Goal: Task Accomplishment & Management: Use online tool/utility

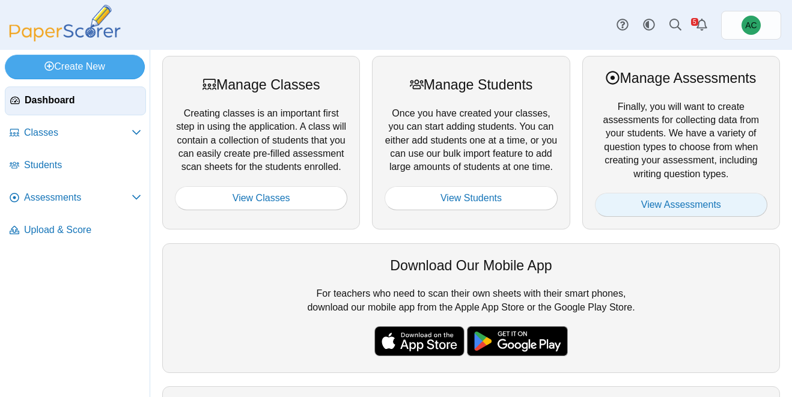
click at [739, 211] on link "View Assessments" at bounding box center [681, 205] width 172 height 24
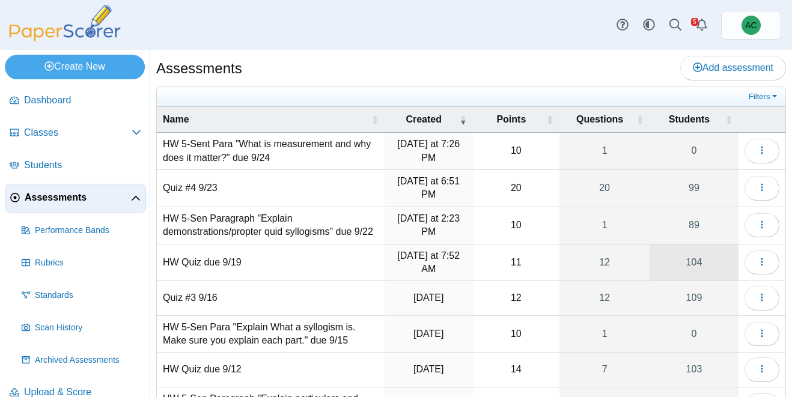
scroll to position [168, 0]
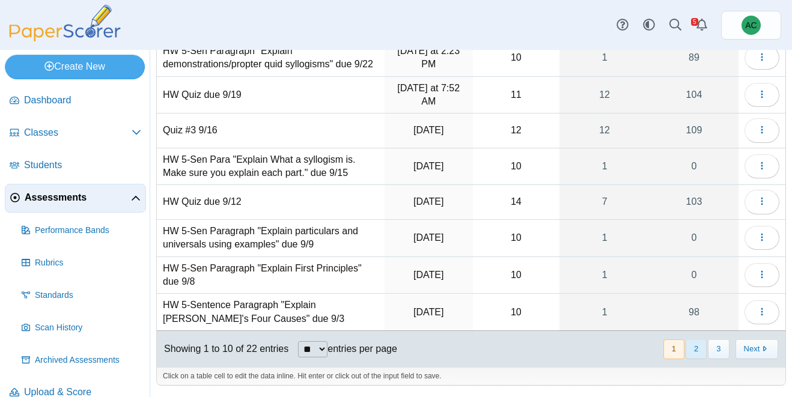
click at [701, 348] on button "2" at bounding box center [696, 350] width 21 height 20
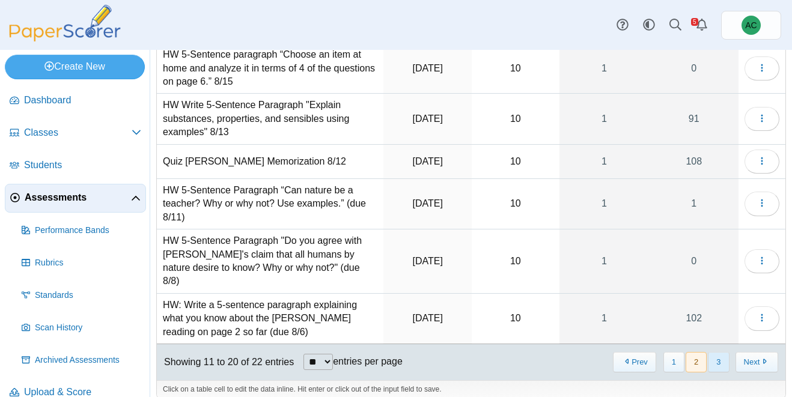
click at [719, 352] on button "3" at bounding box center [718, 362] width 21 height 20
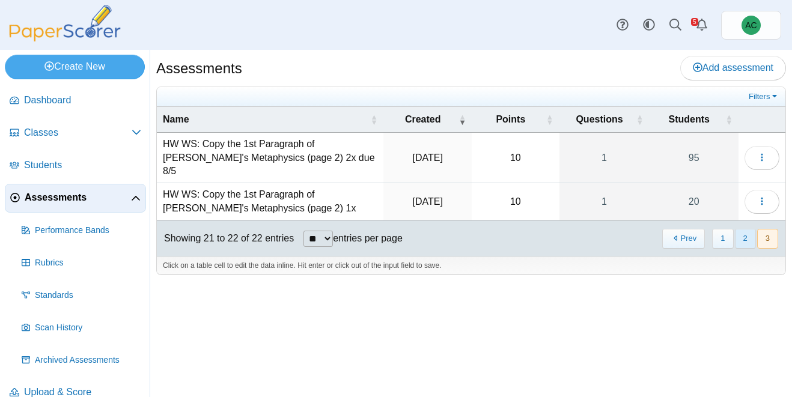
click at [748, 230] on button "2" at bounding box center [745, 239] width 21 height 20
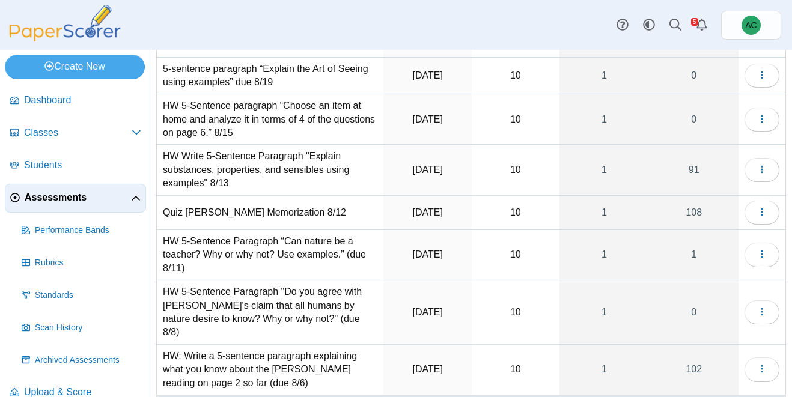
scroll to position [189, 0]
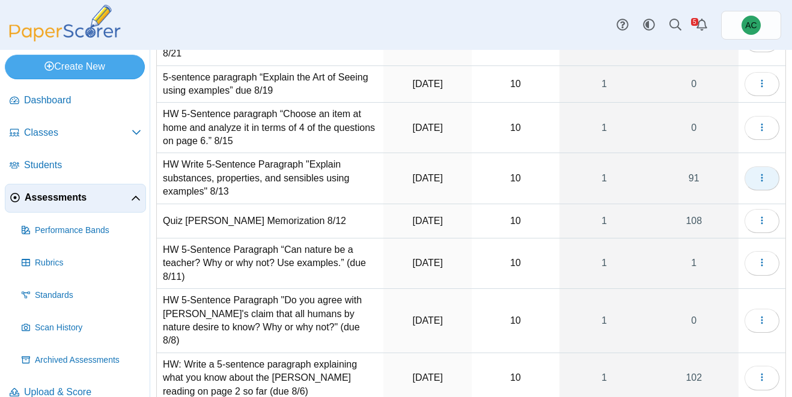
click at [767, 179] on button "button" at bounding box center [762, 178] width 35 height 24
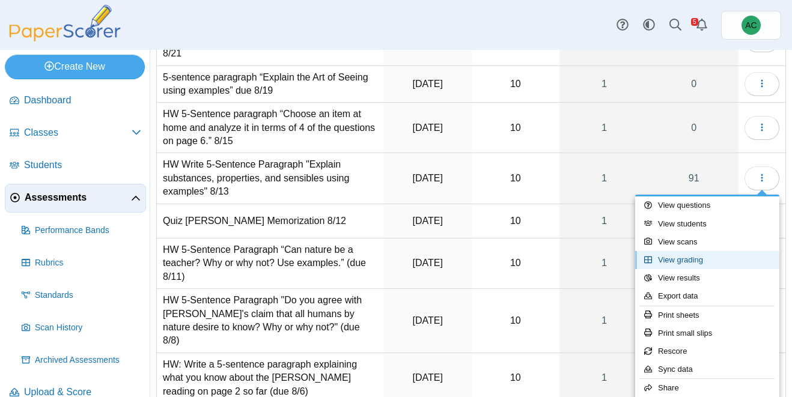
click at [700, 266] on link "View grading" at bounding box center [707, 260] width 144 height 18
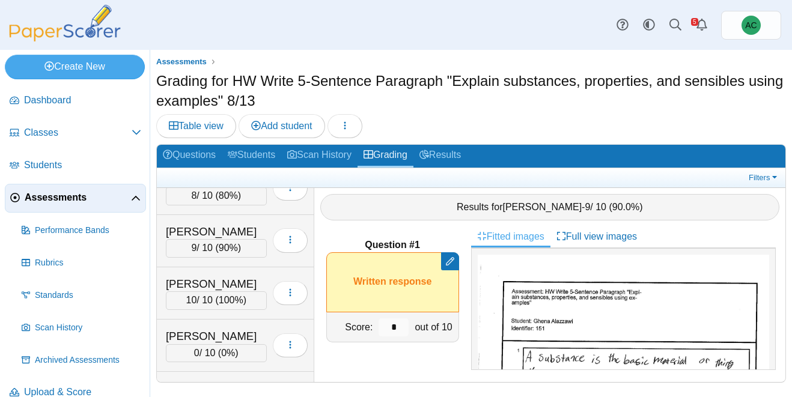
scroll to position [549, 0]
click at [204, 329] on div "Betts, Cason" at bounding box center [216, 337] width 101 height 16
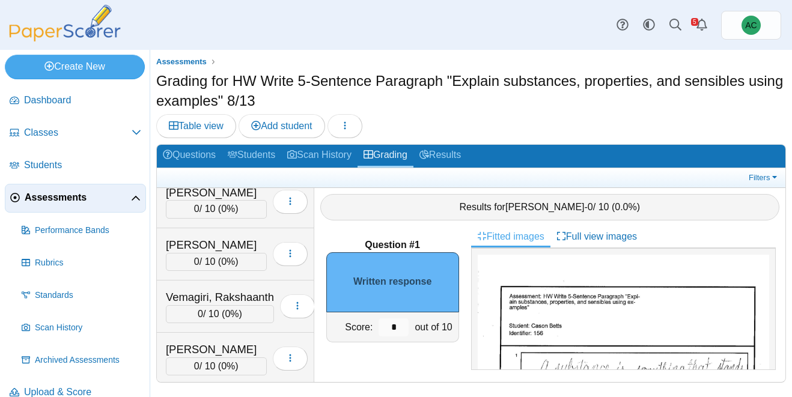
scroll to position [4571, 0]
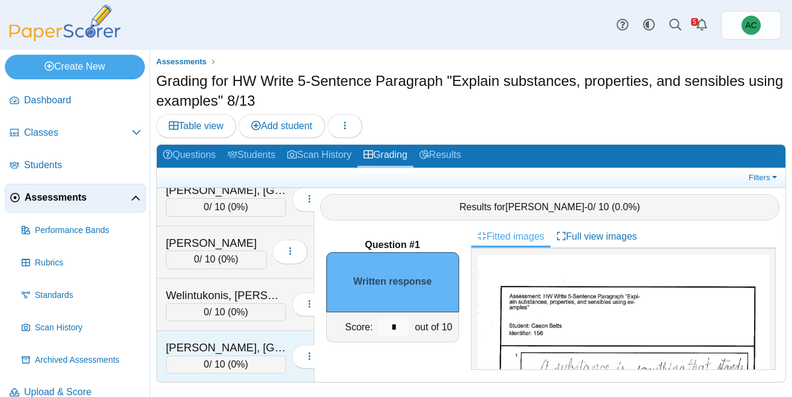
click at [198, 340] on div "Zuber, Brooklyn" at bounding box center [226, 348] width 120 height 16
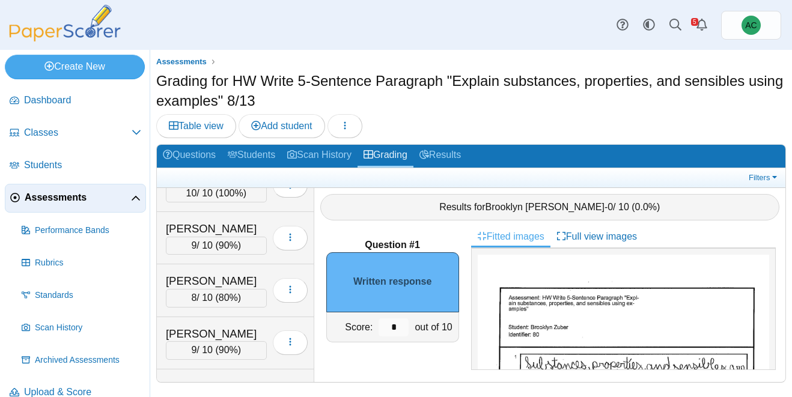
scroll to position [452, 0]
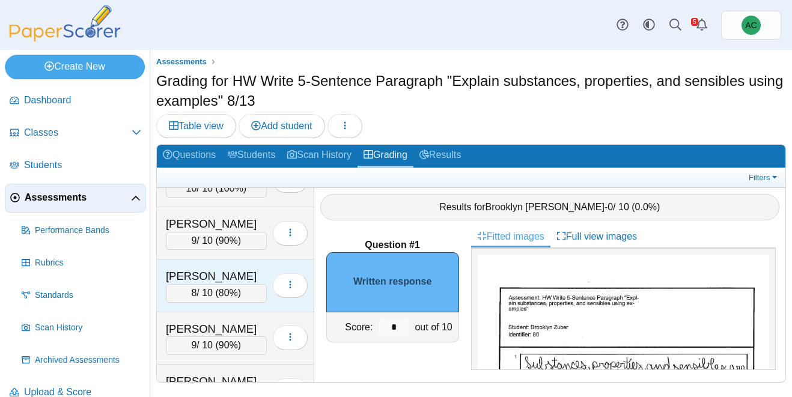
click at [212, 269] on div "Baxter, Svea" at bounding box center [216, 277] width 101 height 16
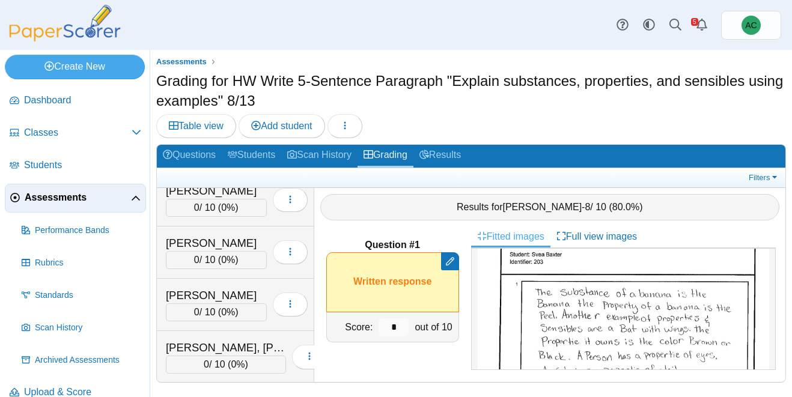
scroll to position [4571, 0]
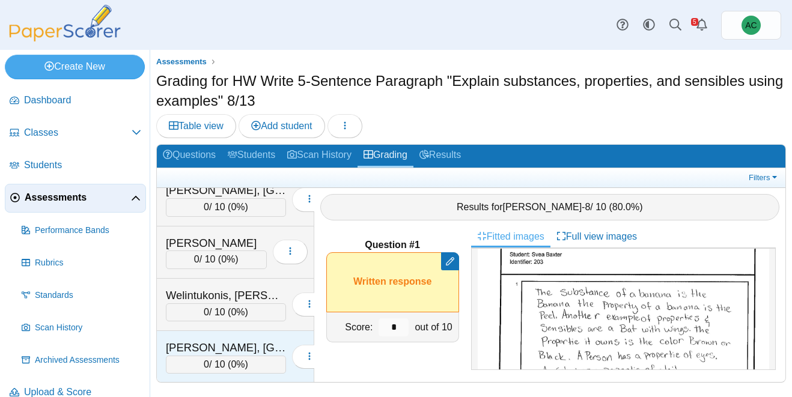
click at [198, 346] on div "[PERSON_NAME], [GEOGRAPHIC_DATA]" at bounding box center [226, 348] width 120 height 16
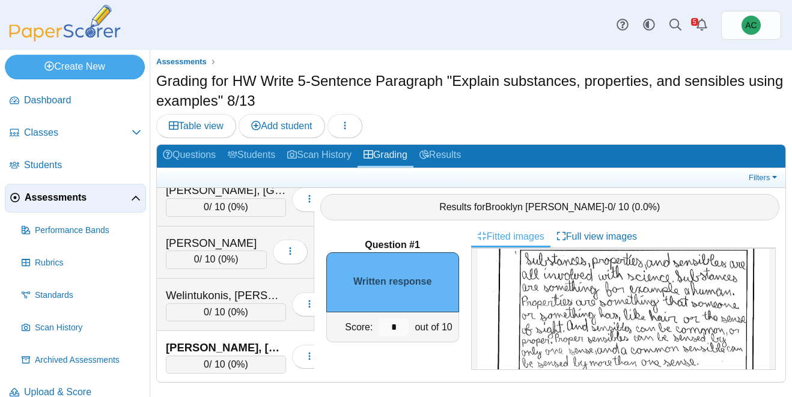
scroll to position [106, 0]
click at [400, 327] on input "*" at bounding box center [394, 328] width 30 height 18
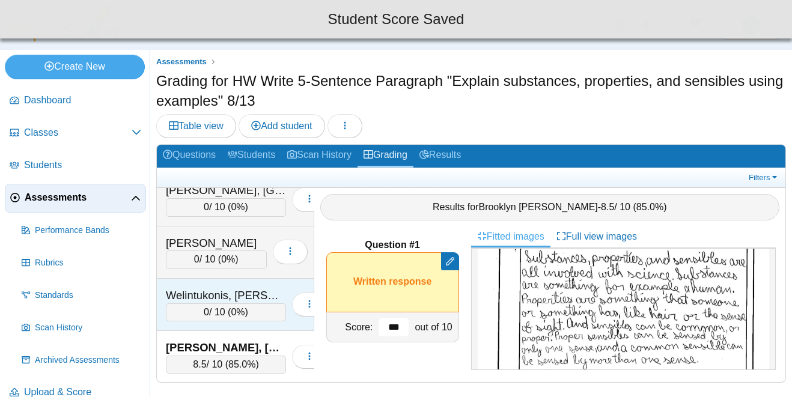
type input "***"
click at [227, 299] on div "Welintukonis, Ariella" at bounding box center [226, 296] width 120 height 16
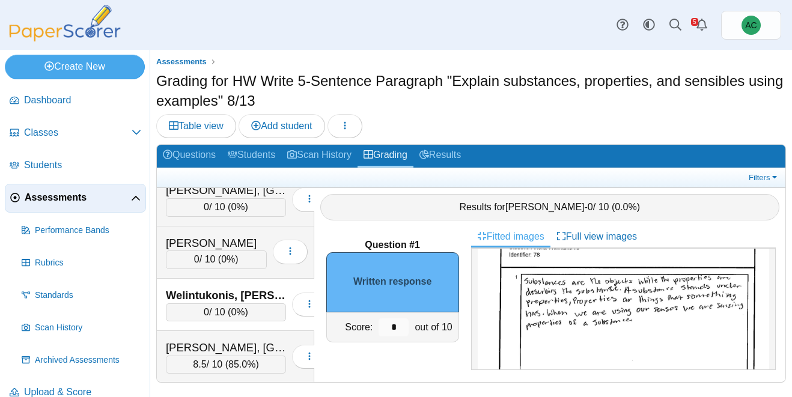
scroll to position [87, 0]
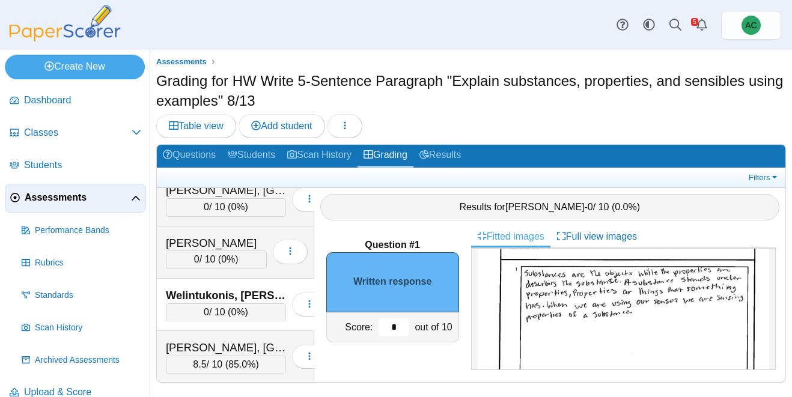
click at [401, 325] on input "*" at bounding box center [394, 328] width 30 height 18
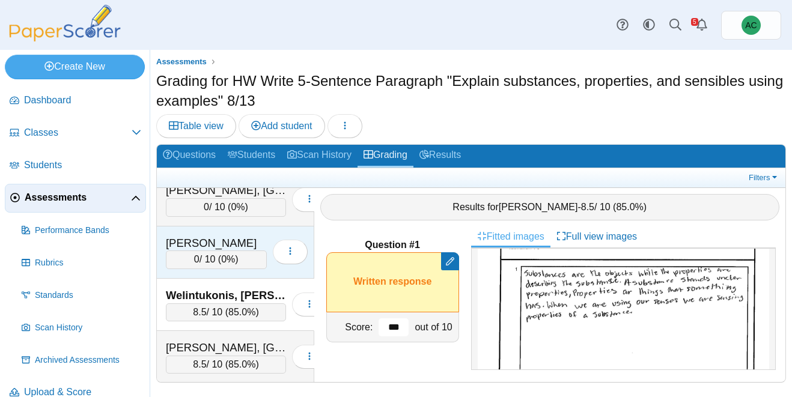
type input "***"
click at [209, 242] on div "Welintukonis, Analicia" at bounding box center [216, 244] width 101 height 16
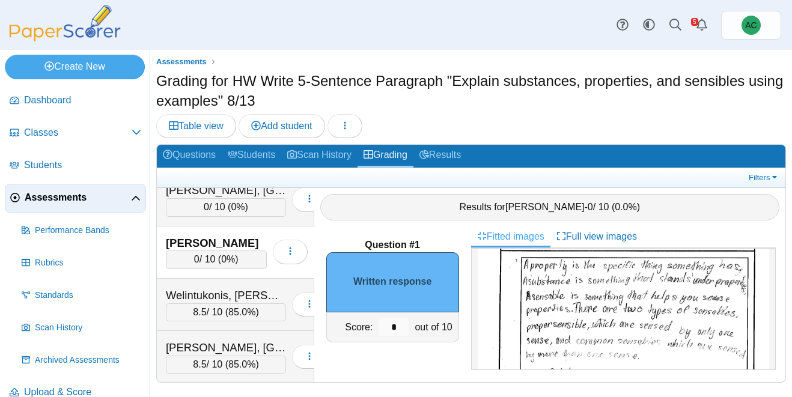
scroll to position [97, 0]
click at [398, 324] on input "*" at bounding box center [394, 328] width 30 height 18
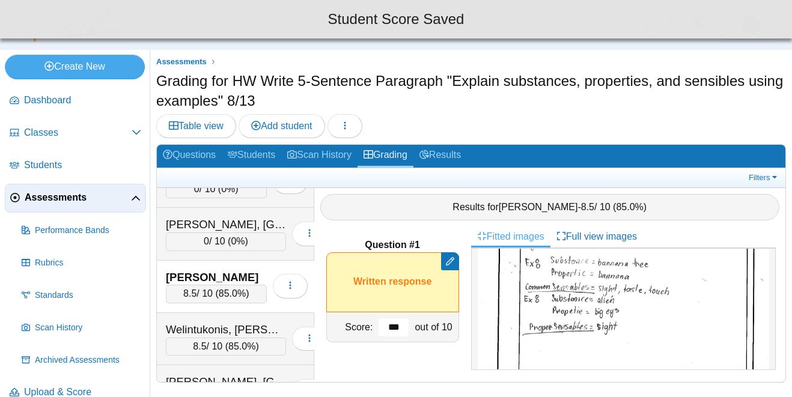
scroll to position [4536, 0]
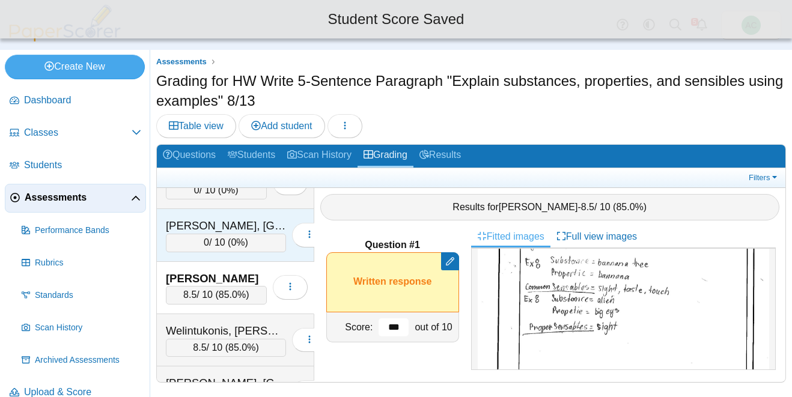
type input "***"
click at [231, 243] on span "0%" at bounding box center [238, 242] width 14 height 10
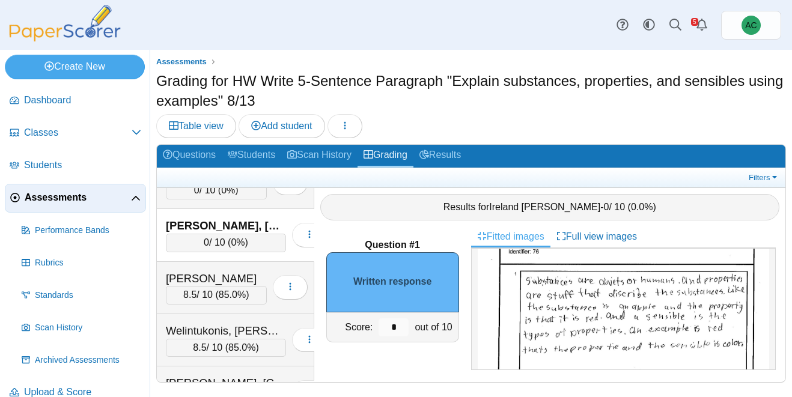
scroll to position [85, 0]
click at [403, 327] on input "*" at bounding box center [394, 328] width 30 height 18
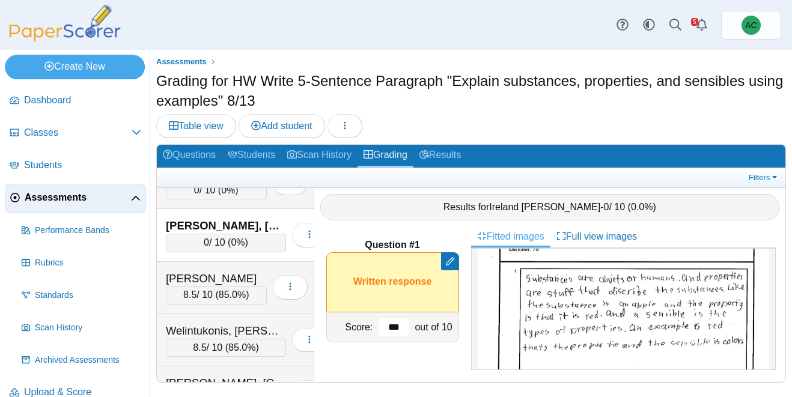
scroll to position [4482, 0]
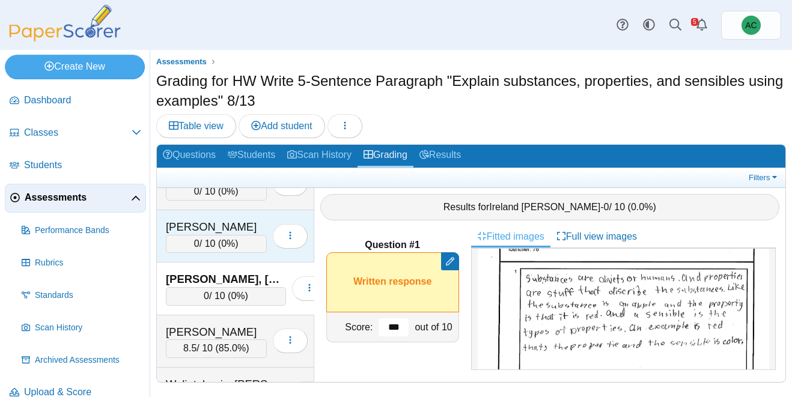
type input "***"
click at [191, 242] on div "0 / 10 ( 0% )" at bounding box center [216, 244] width 101 height 18
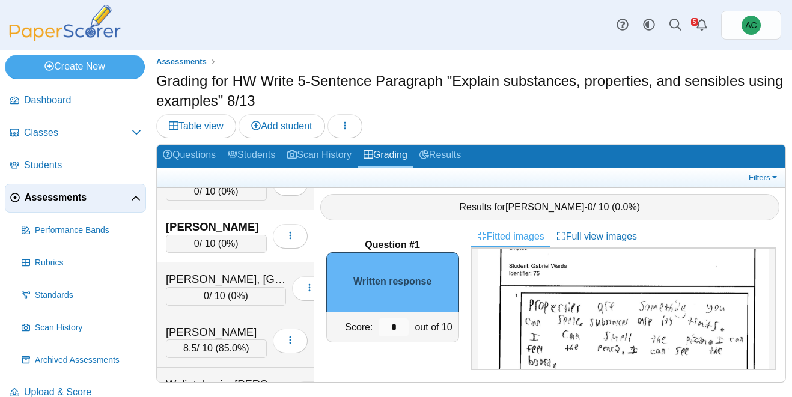
scroll to position [60, 0]
click at [627, 347] on img at bounding box center [623, 401] width 291 height 412
click at [401, 326] on input "*" at bounding box center [394, 328] width 30 height 18
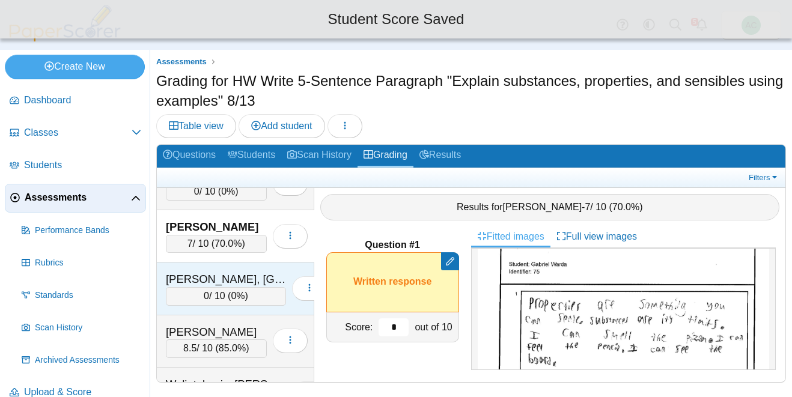
scroll to position [4415, 0]
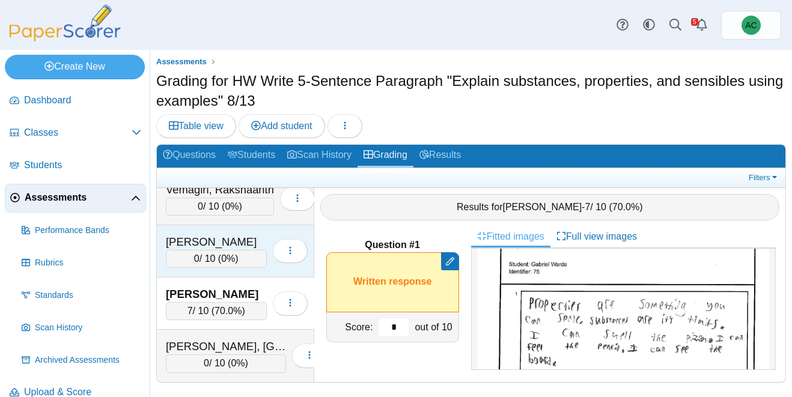
type input "*"
click at [225, 244] on div "Villegas, Lorenzo" at bounding box center [216, 242] width 101 height 16
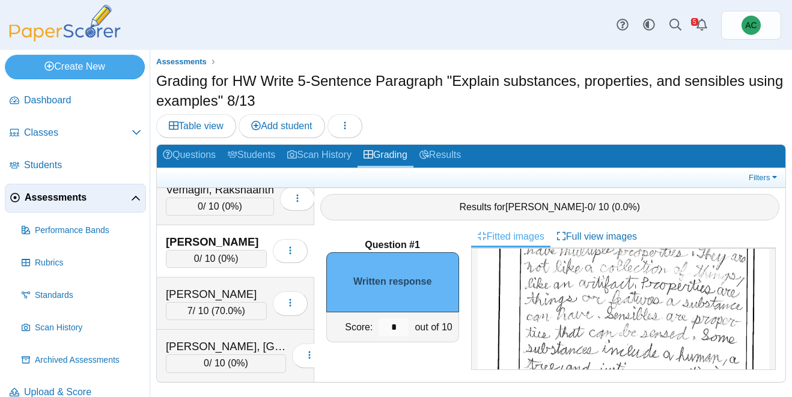
scroll to position [75, 0]
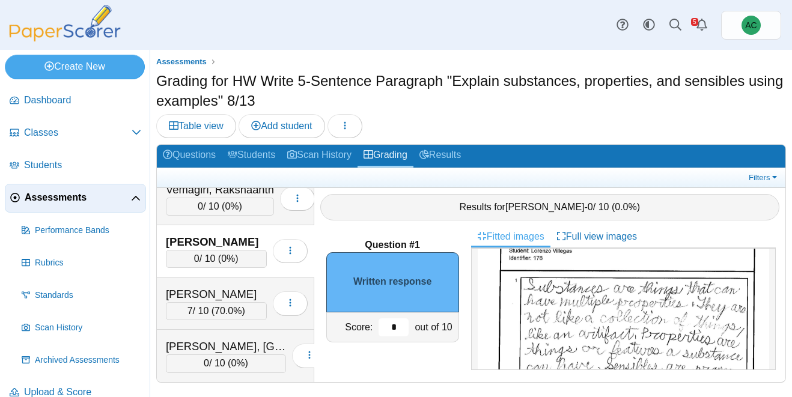
click at [400, 326] on input "*" at bounding box center [394, 328] width 30 height 18
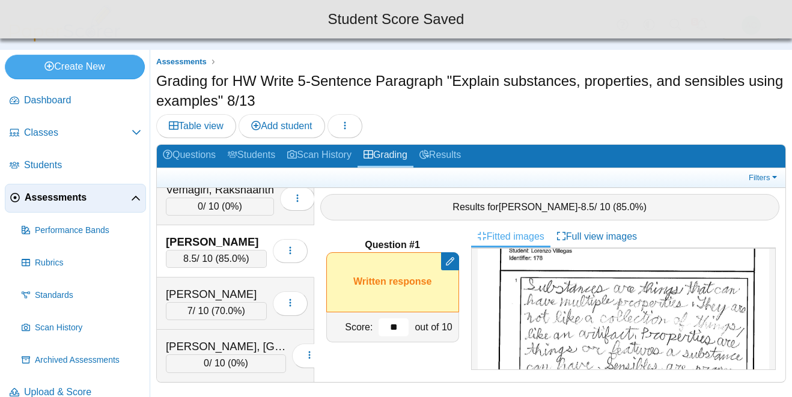
type input "*"
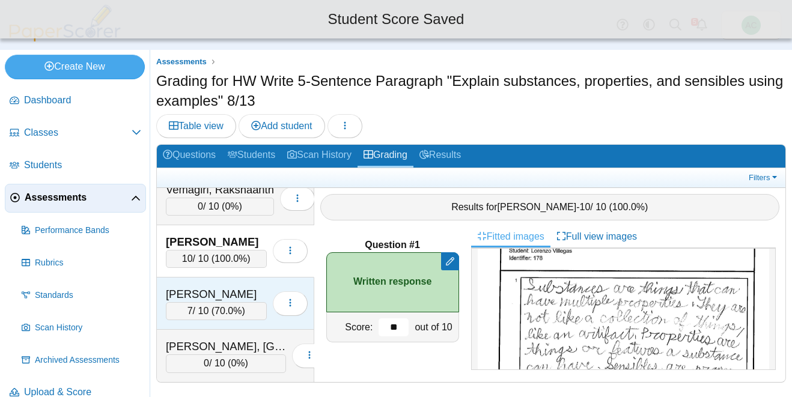
type input "**"
click at [183, 302] on div "7 / 10 ( 70.0% )" at bounding box center [216, 311] width 101 height 18
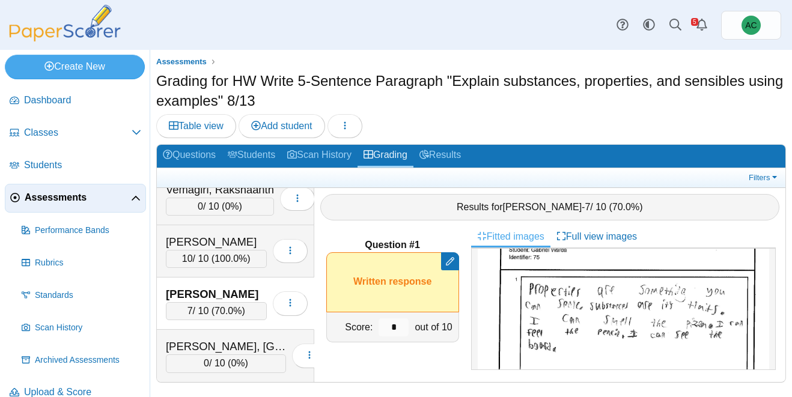
scroll to position [4452, 0]
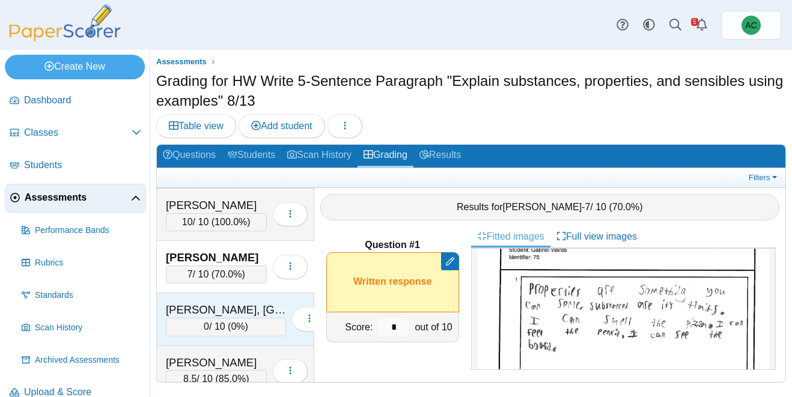
click at [219, 305] on div "Wasmundt, Ireland" at bounding box center [226, 310] width 120 height 16
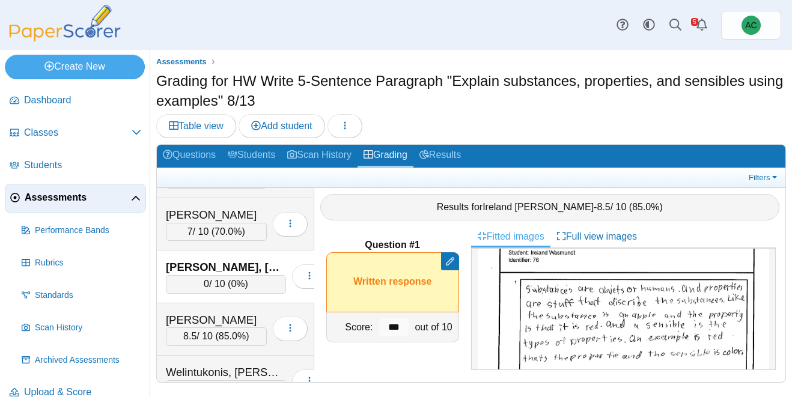
scroll to position [4498, 0]
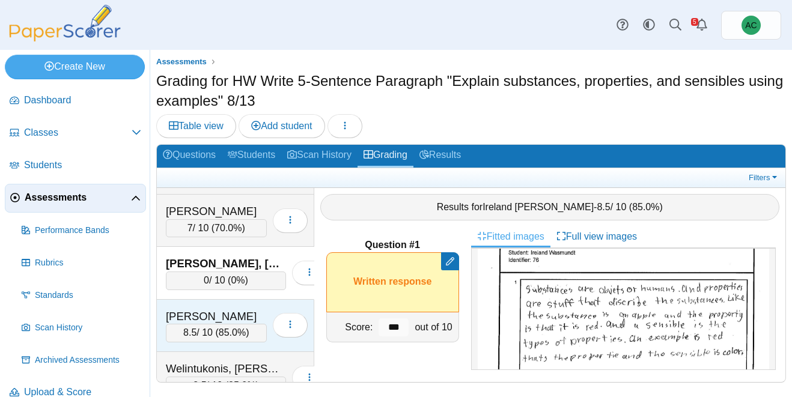
click at [212, 316] on div "Welintukonis, Analicia" at bounding box center [216, 317] width 101 height 16
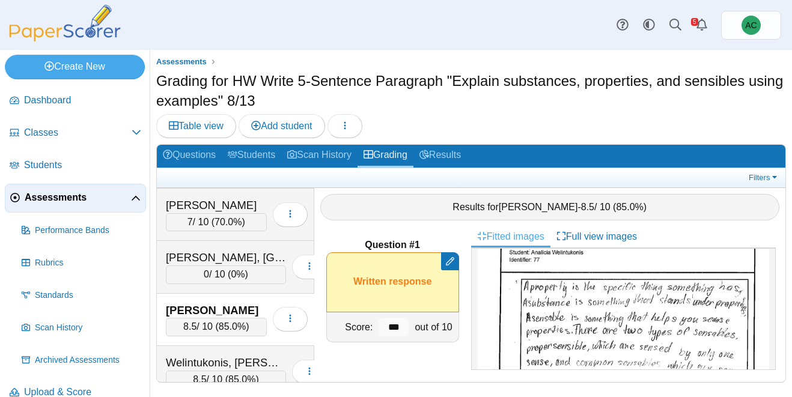
scroll to position [4571, 0]
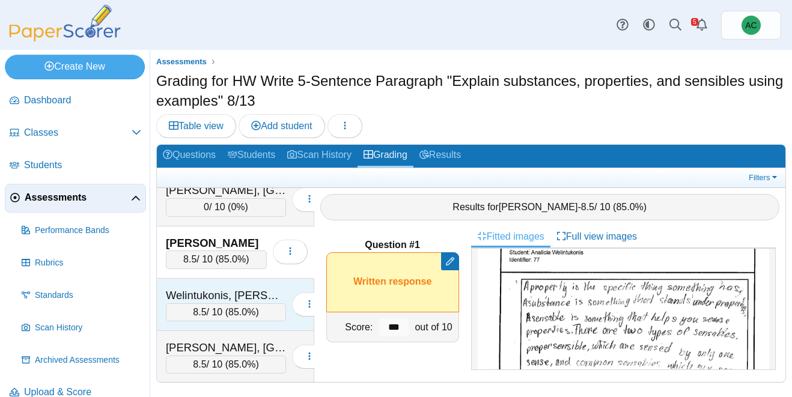
click at [203, 296] on div "Welintukonis, Ariella" at bounding box center [226, 296] width 120 height 16
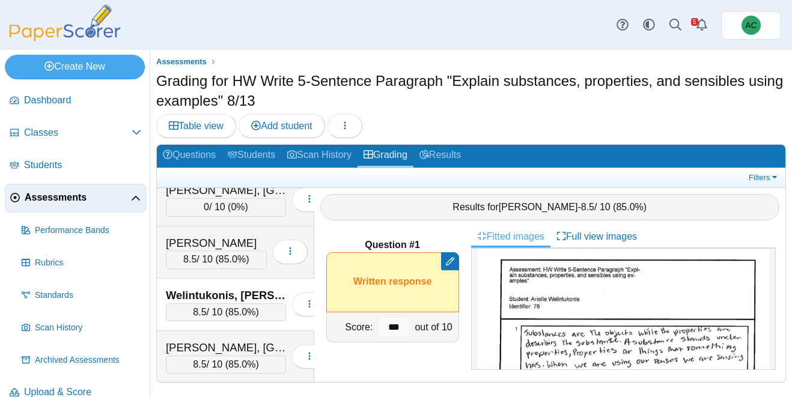
scroll to position [35, 0]
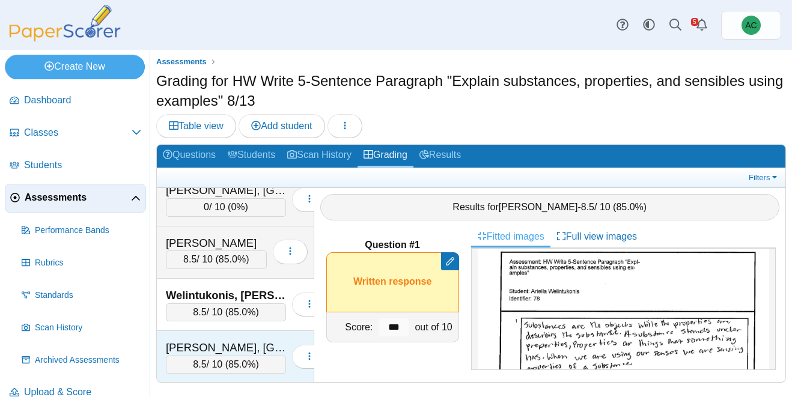
click at [208, 340] on div "Zuber, Brooklyn" at bounding box center [226, 348] width 120 height 16
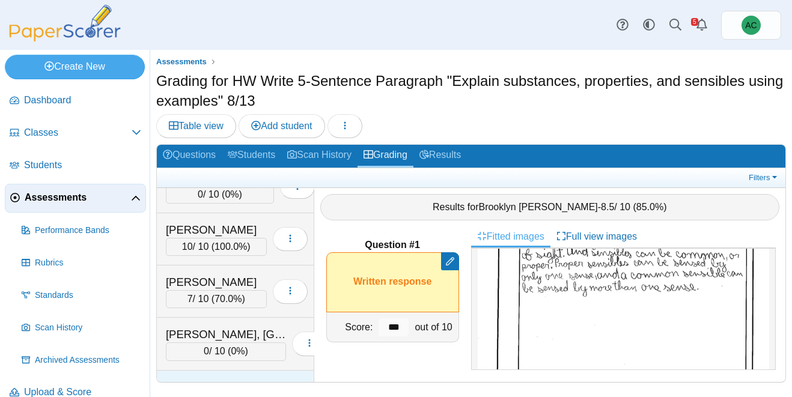
scroll to position [4426, 0]
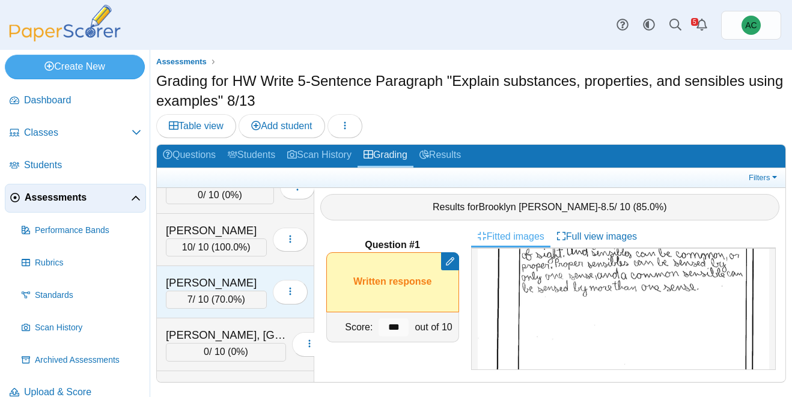
click at [201, 280] on div "Warda, Gabriel" at bounding box center [216, 283] width 101 height 16
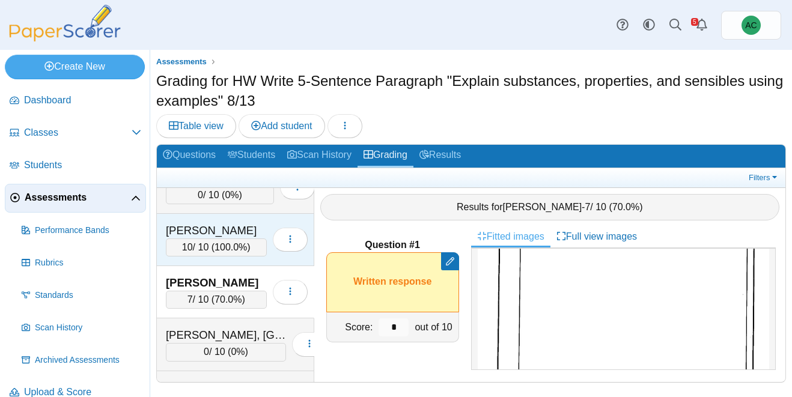
click at [191, 234] on div "Villegas, Lorenzo" at bounding box center [216, 231] width 101 height 16
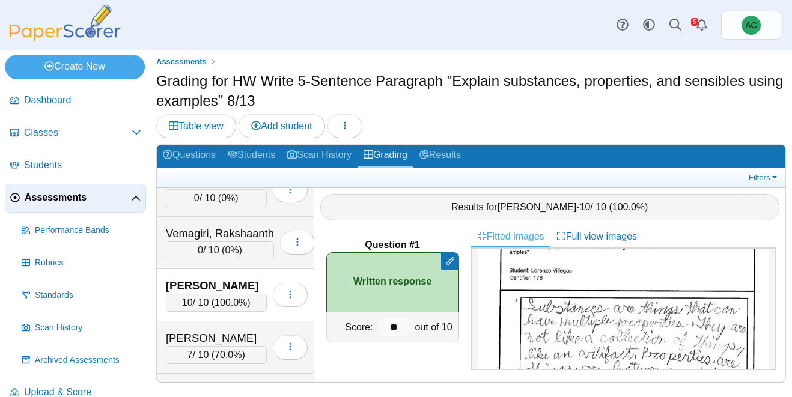
scroll to position [4370, 0]
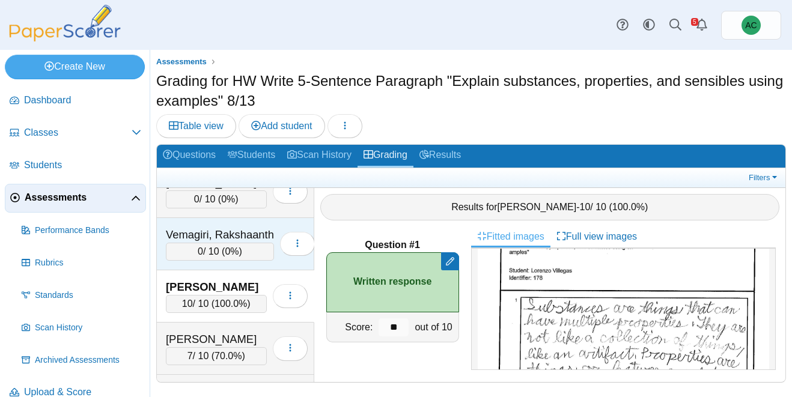
click at [239, 240] on div "Vemagiri, Rakshaanth" at bounding box center [220, 235] width 108 height 16
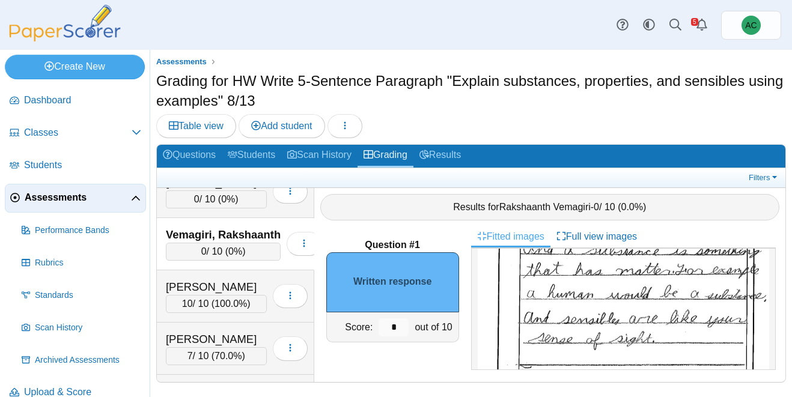
scroll to position [188, 0]
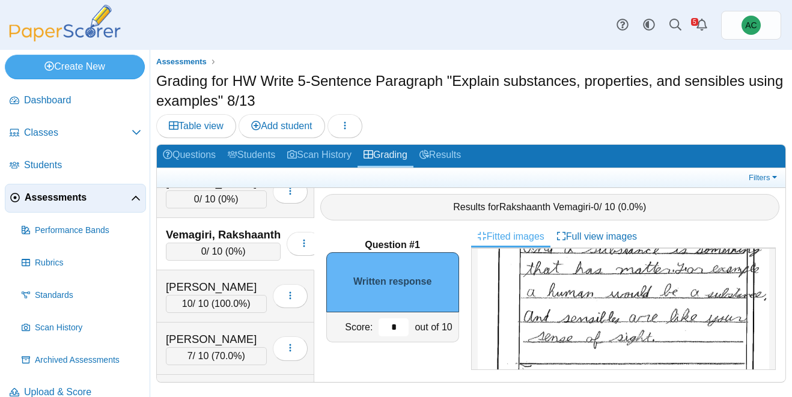
click at [399, 329] on input "*" at bounding box center [394, 328] width 30 height 18
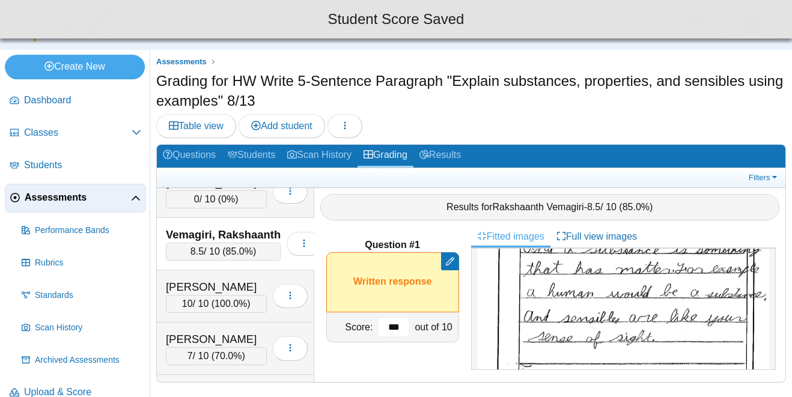
scroll to position [4321, 0]
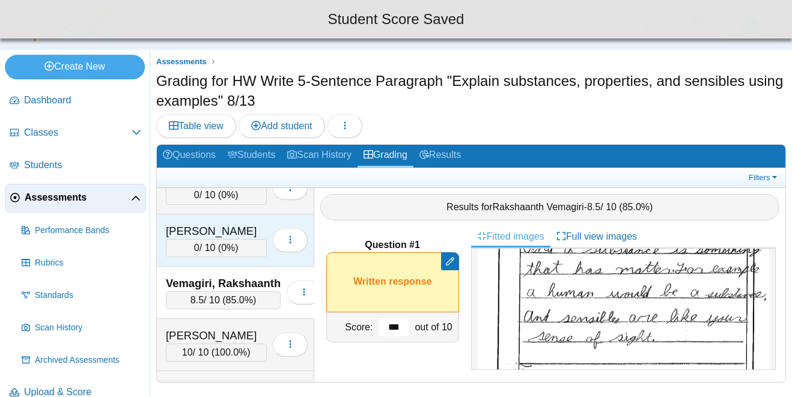
type input "***"
click at [188, 251] on div "0 / 10 ( 0% )" at bounding box center [216, 248] width 101 height 18
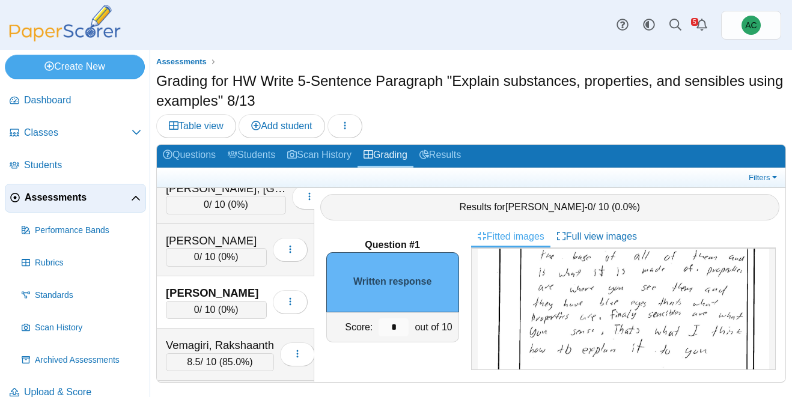
scroll to position [136, 0]
click at [397, 329] on input "*" at bounding box center [394, 328] width 30 height 18
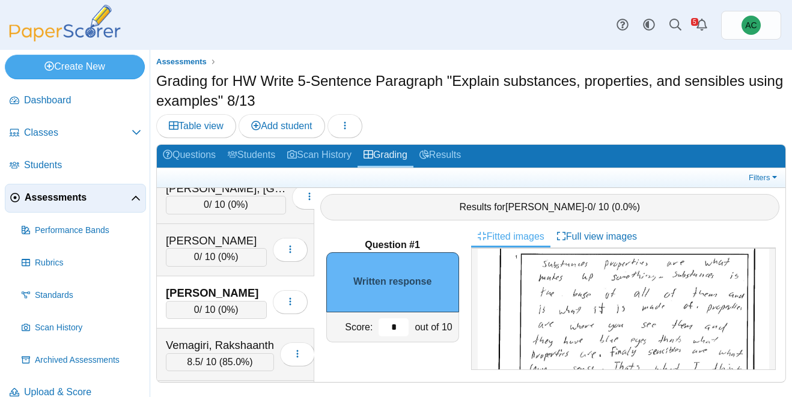
scroll to position [108, 0]
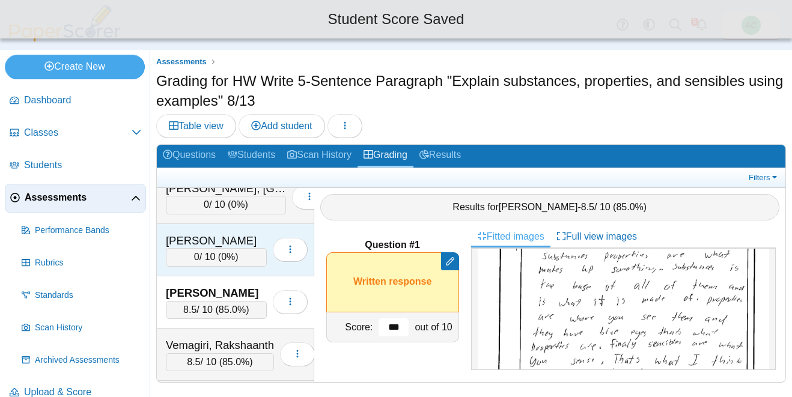
type input "***"
click at [206, 245] on div "Ulloa, Aiyana" at bounding box center [216, 241] width 101 height 16
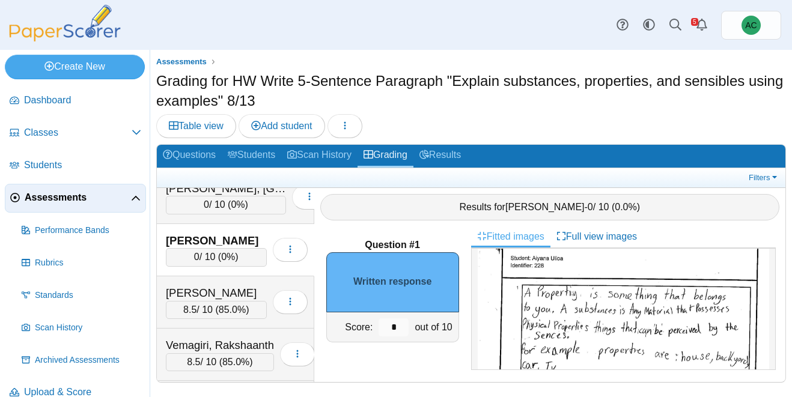
scroll to position [55, 0]
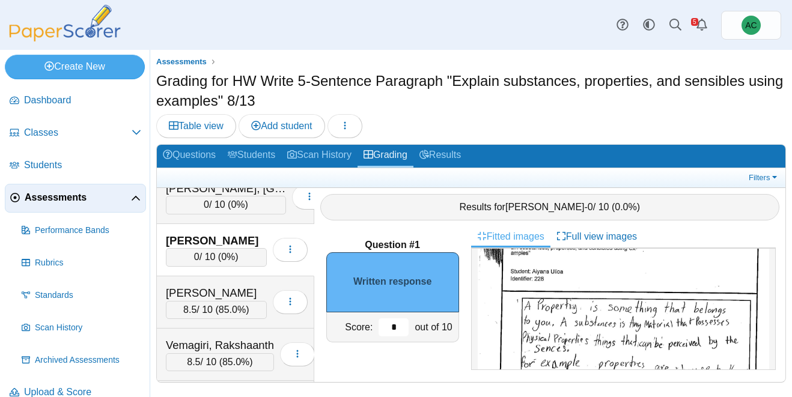
click at [400, 323] on input "*" at bounding box center [394, 328] width 30 height 18
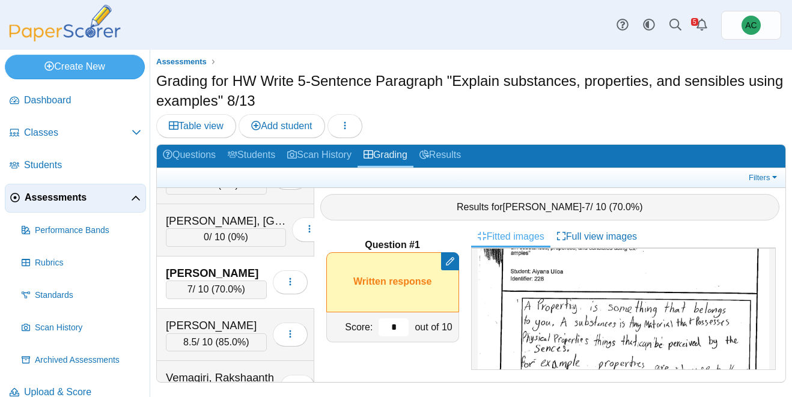
scroll to position [4218, 0]
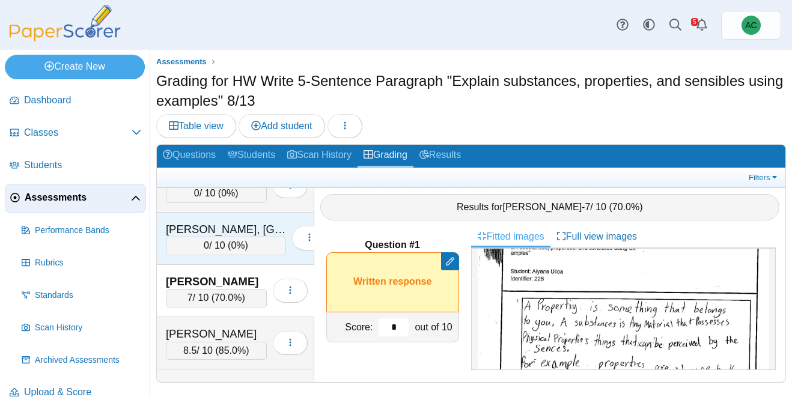
type input "*"
click at [199, 226] on div "Terpstra, Lexington" at bounding box center [226, 230] width 120 height 16
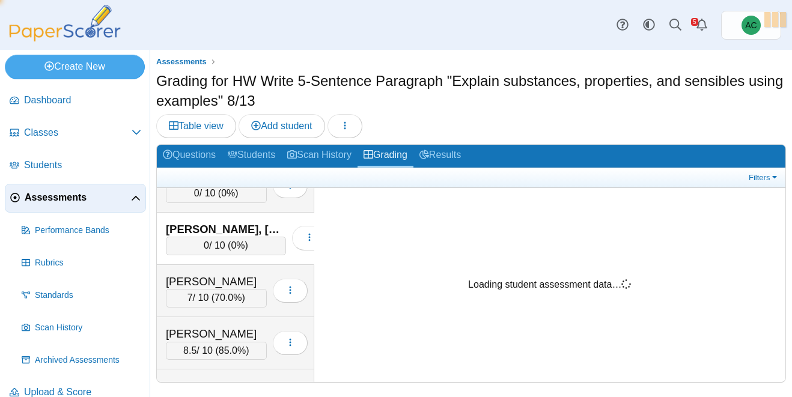
scroll to position [0, 0]
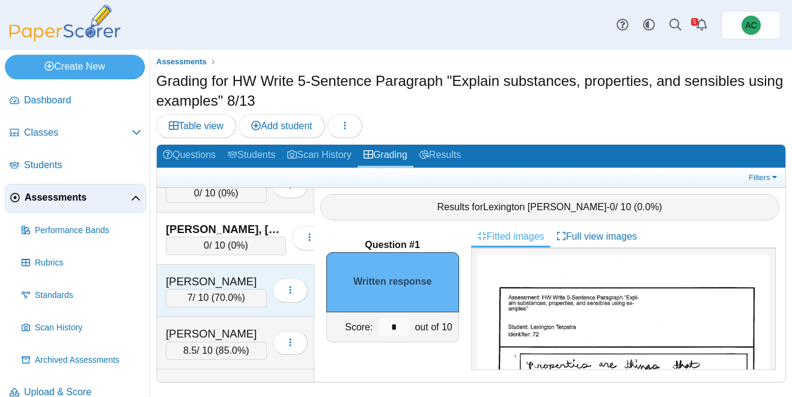
click at [245, 274] on div "Ulloa, Aiyana" at bounding box center [216, 282] width 101 height 16
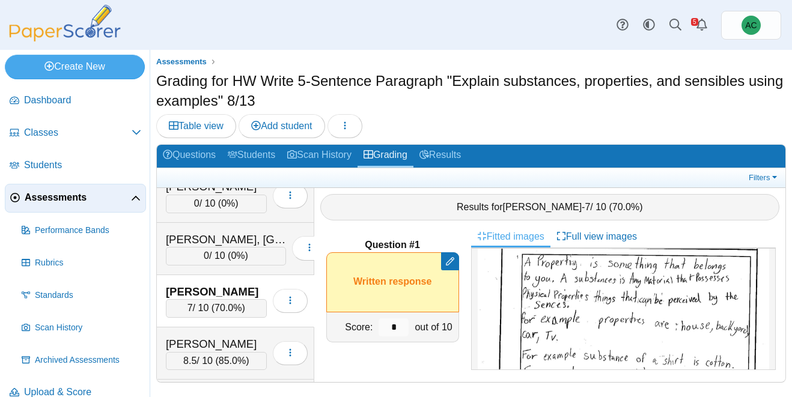
scroll to position [4204, 0]
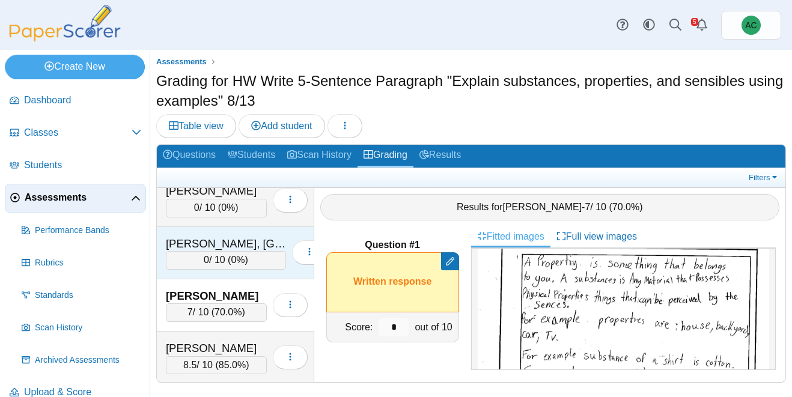
click at [195, 248] on div "Terpstra, Lexington" at bounding box center [226, 244] width 120 height 16
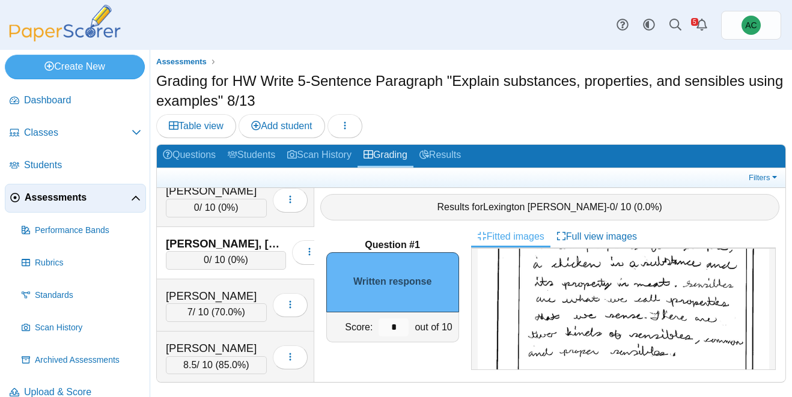
scroll to position [189, 0]
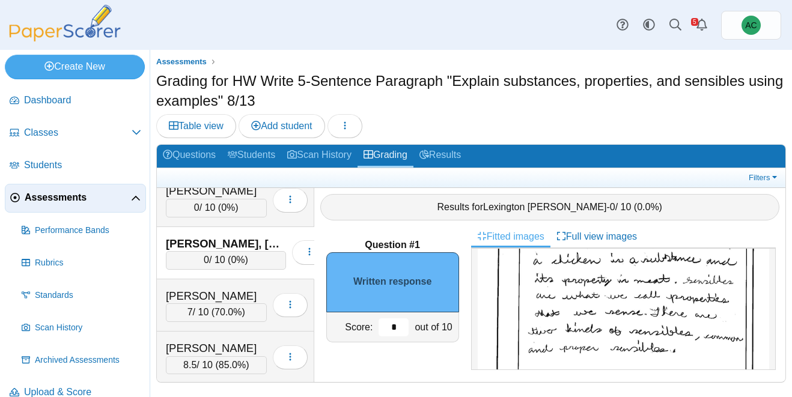
click at [406, 323] on input "*" at bounding box center [394, 328] width 30 height 18
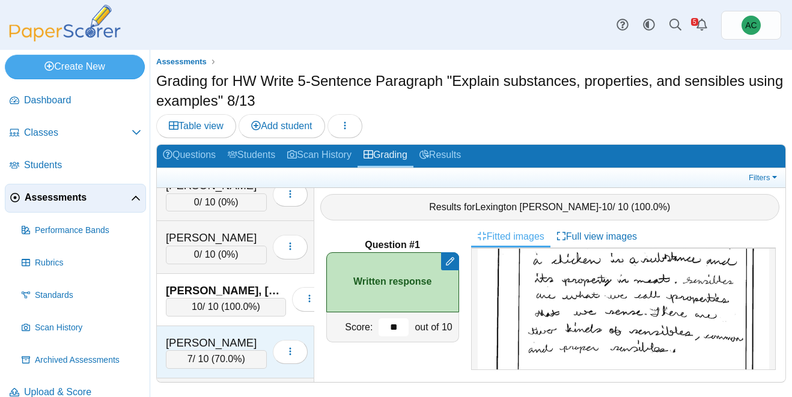
scroll to position [4154, 0]
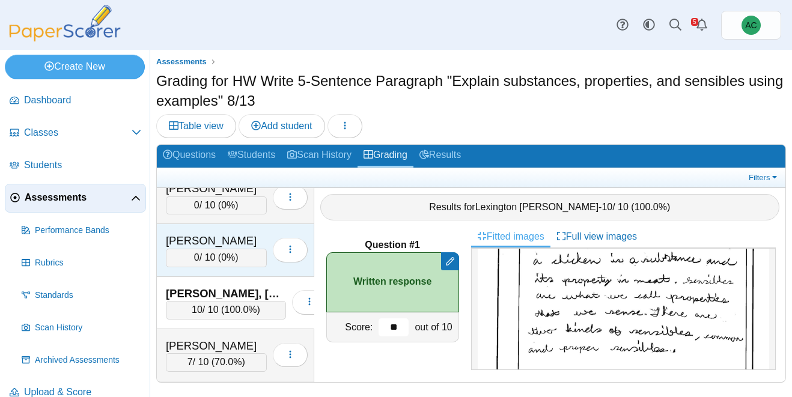
type input "**"
click at [190, 261] on div "0 / 10 ( 0% )" at bounding box center [216, 258] width 101 height 18
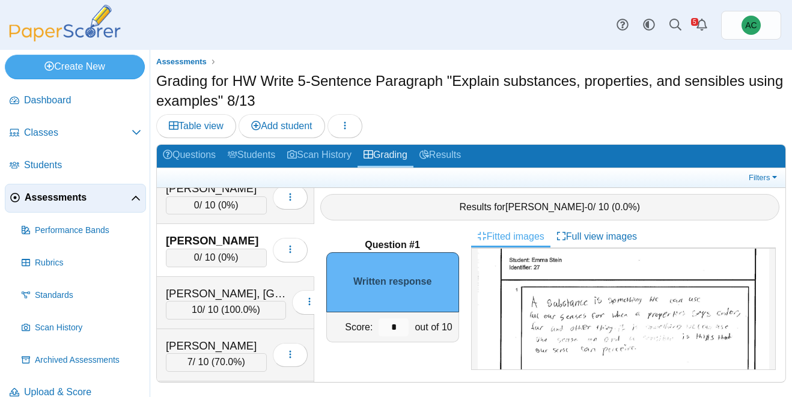
scroll to position [88, 0]
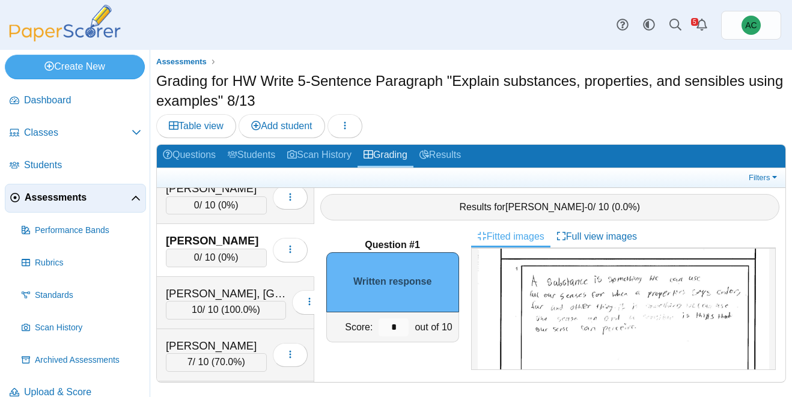
click at [630, 325] on img at bounding box center [623, 372] width 291 height 412
click at [400, 327] on input "*" at bounding box center [394, 328] width 30 height 18
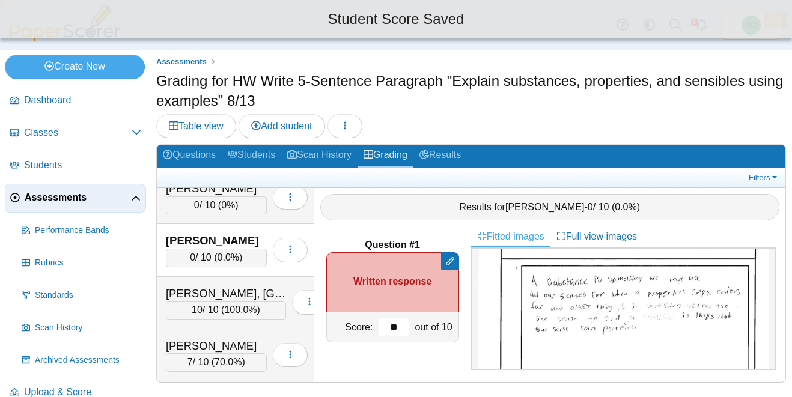
type input "*"
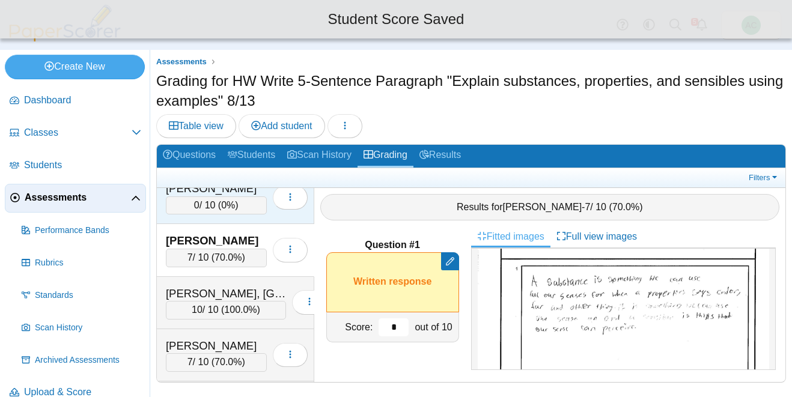
type input "*"
click at [241, 216] on div "Soto, Landon 0 / 10 ( 0% ) Loading…" at bounding box center [235, 198] width 157 height 52
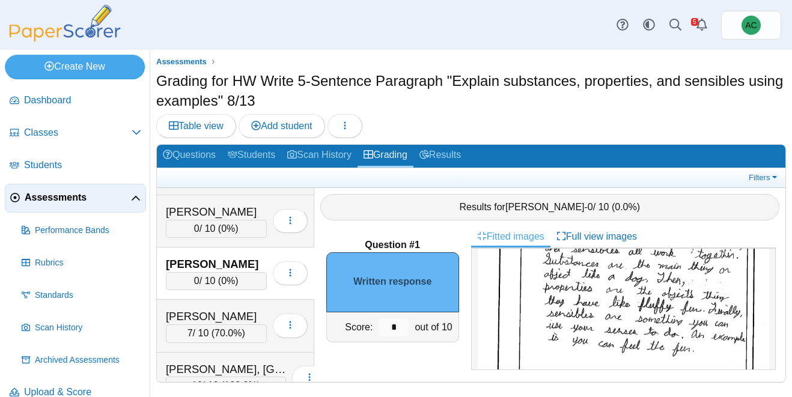
scroll to position [123, 0]
click at [398, 325] on input "*" at bounding box center [394, 328] width 30 height 18
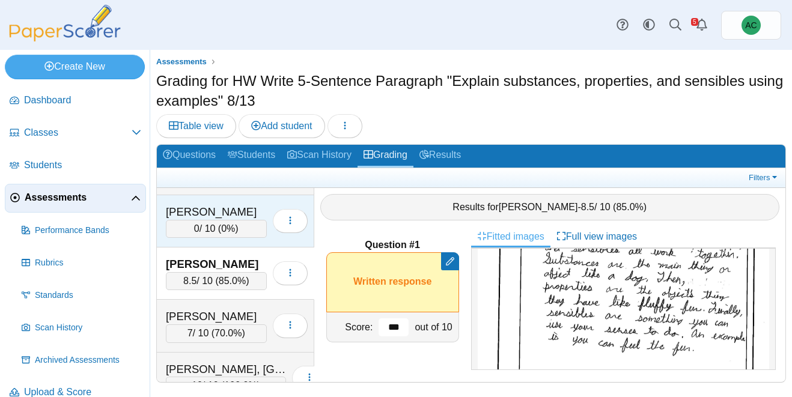
type input "***"
click at [226, 212] on div "Song, Emma" at bounding box center [216, 212] width 101 height 16
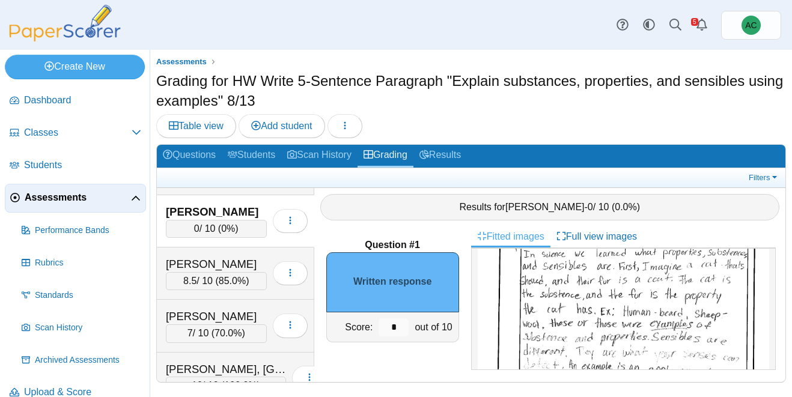
scroll to position [95, 0]
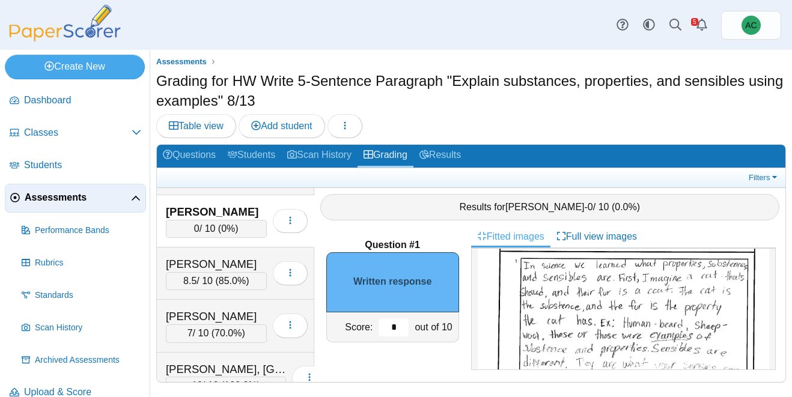
click at [401, 329] on input "*" at bounding box center [394, 328] width 30 height 18
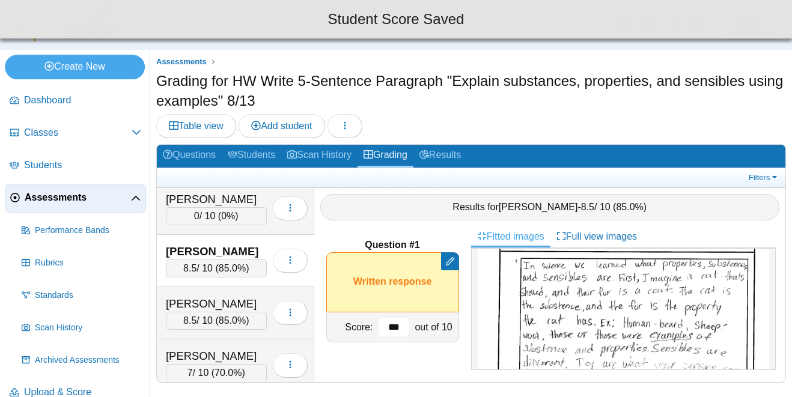
scroll to position [4038, 0]
type input "***"
click at [186, 210] on div "0 / 10 ( 0% )" at bounding box center [216, 217] width 101 height 18
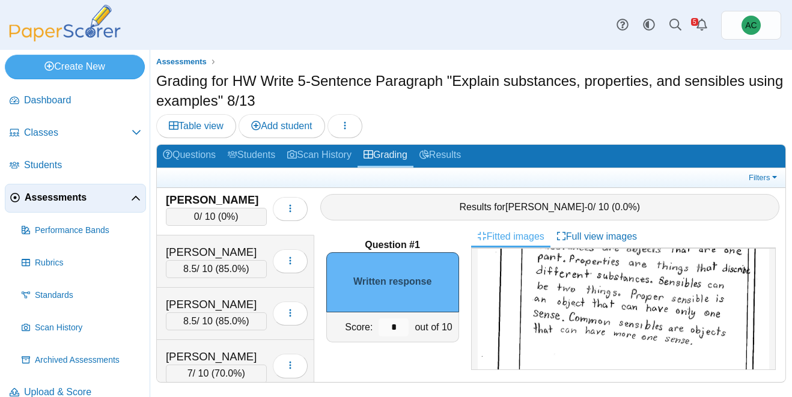
scroll to position [114, 0]
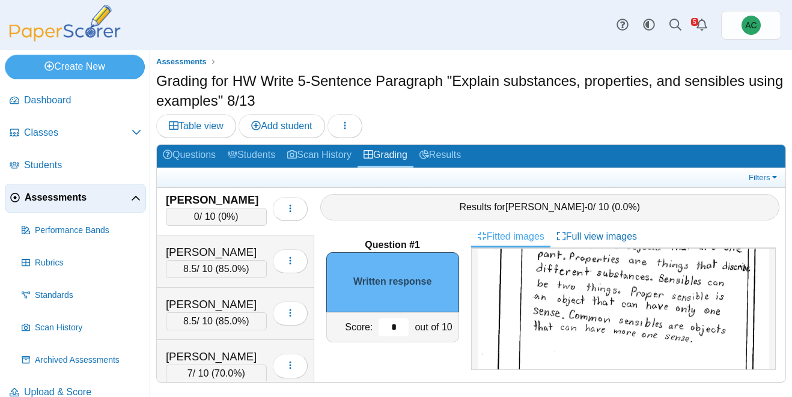
click at [398, 325] on input "*" at bounding box center [394, 328] width 30 height 18
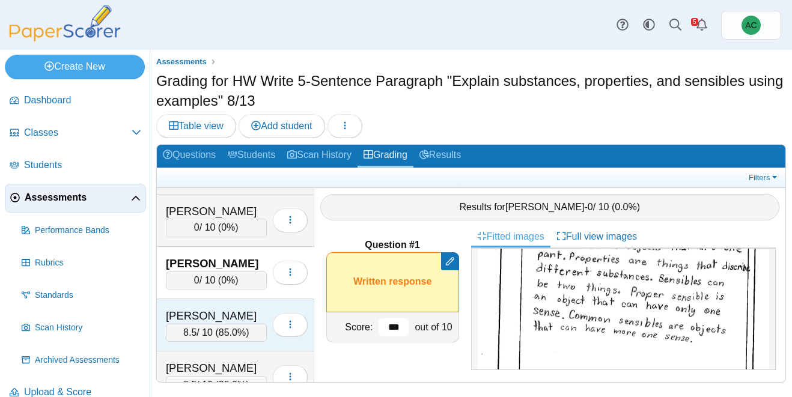
scroll to position [3972, 0]
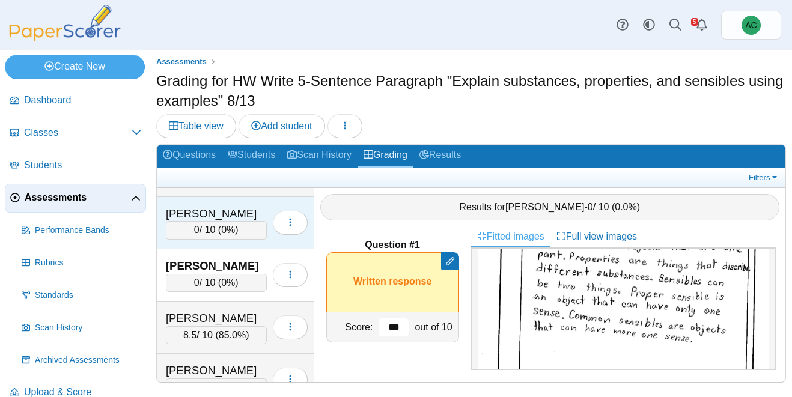
type input "***"
click at [176, 232] on div "0 / 10 ( 0% )" at bounding box center [216, 230] width 101 height 18
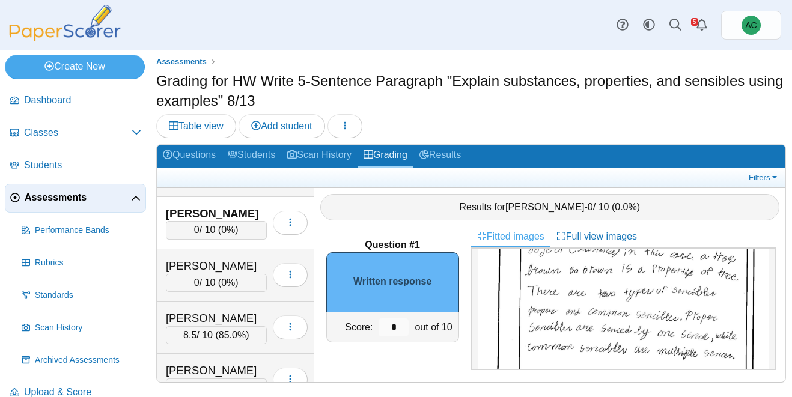
scroll to position [164, 0]
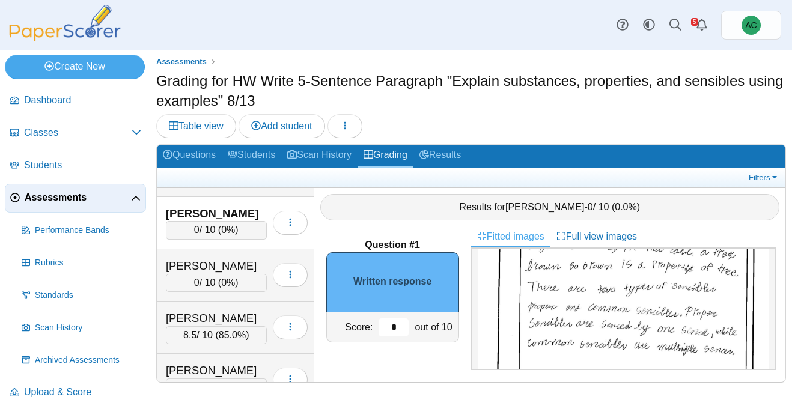
click at [398, 325] on input "*" at bounding box center [394, 328] width 30 height 18
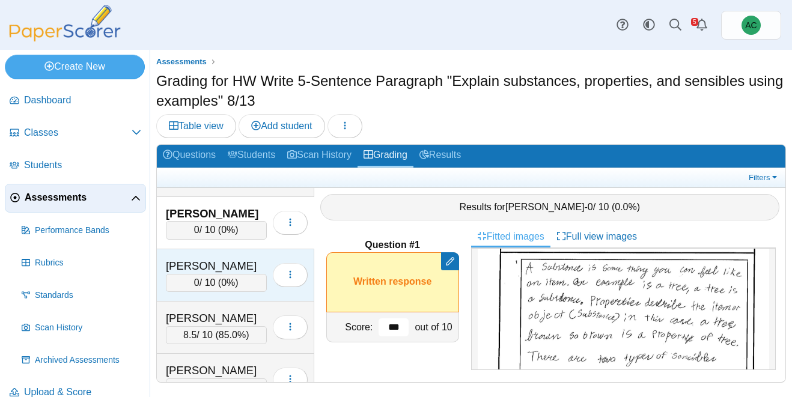
scroll to position [3908, 0]
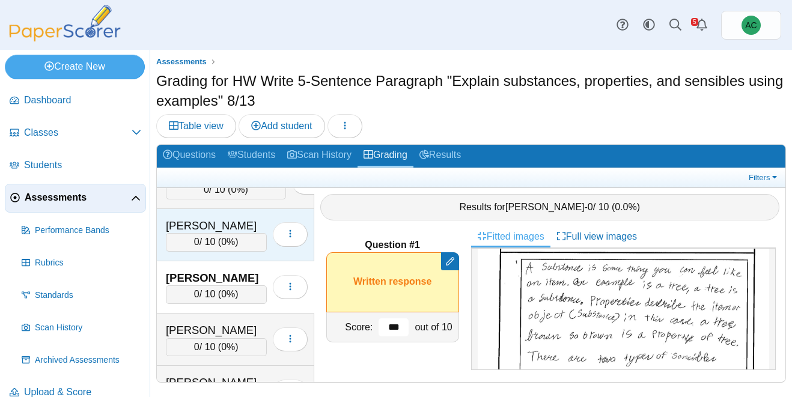
type input "***"
click at [196, 233] on div "0 / 10 ( 0% )" at bounding box center [216, 242] width 101 height 18
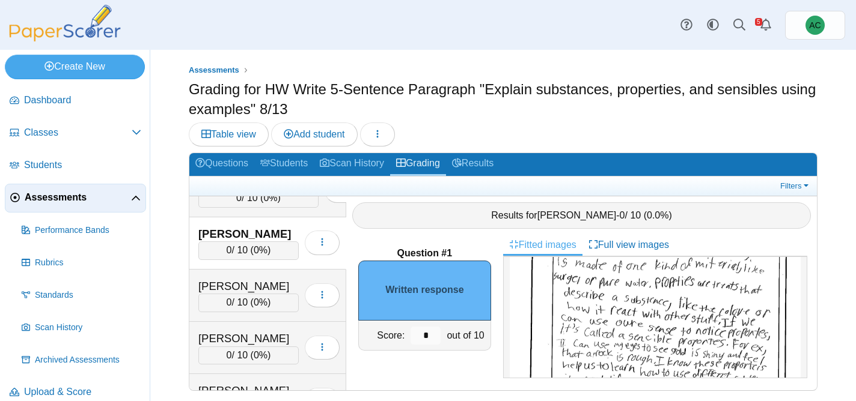
scroll to position [105, 0]
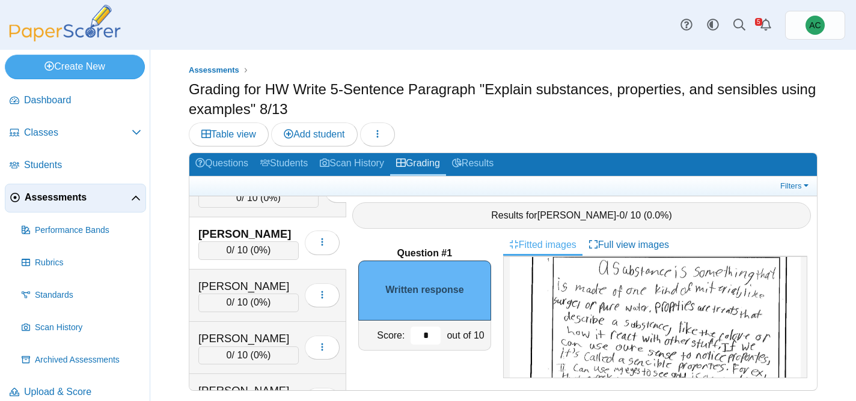
click at [432, 338] on input "*" at bounding box center [425, 336] width 30 height 18
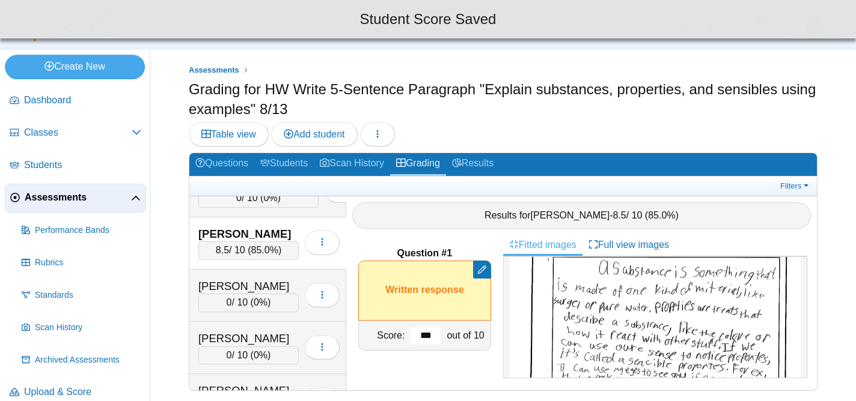
scroll to position [3843, 0]
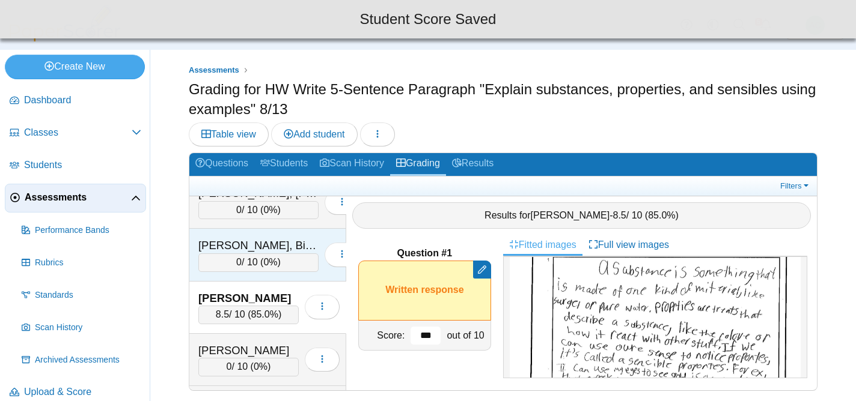
type input "***"
click at [243, 257] on div "0 / 10 ( 0% )" at bounding box center [258, 263] width 120 height 18
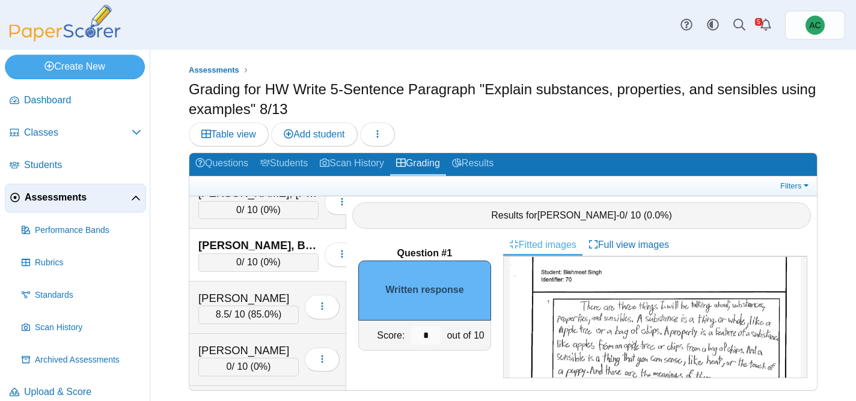
scroll to position [88, 0]
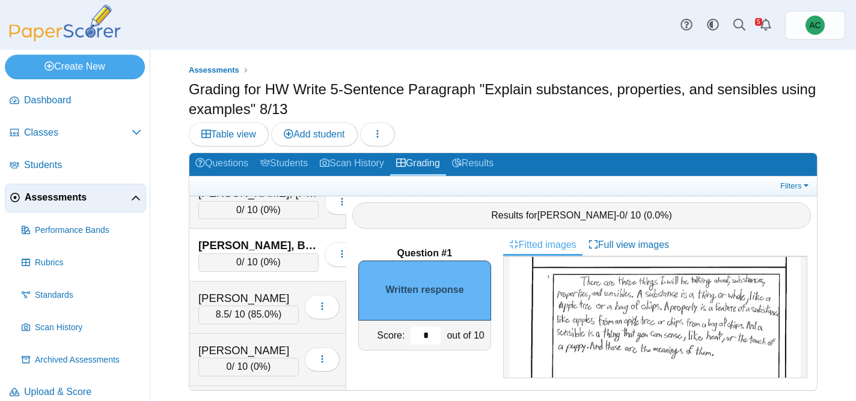
click at [430, 335] on input "*" at bounding box center [425, 336] width 30 height 18
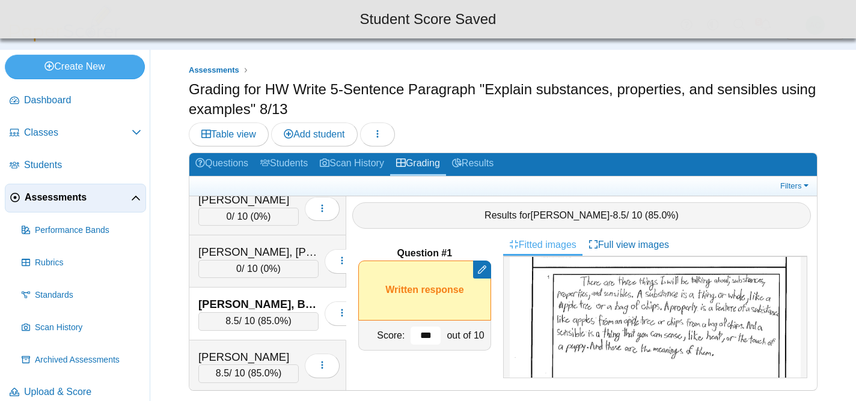
scroll to position [3784, 0]
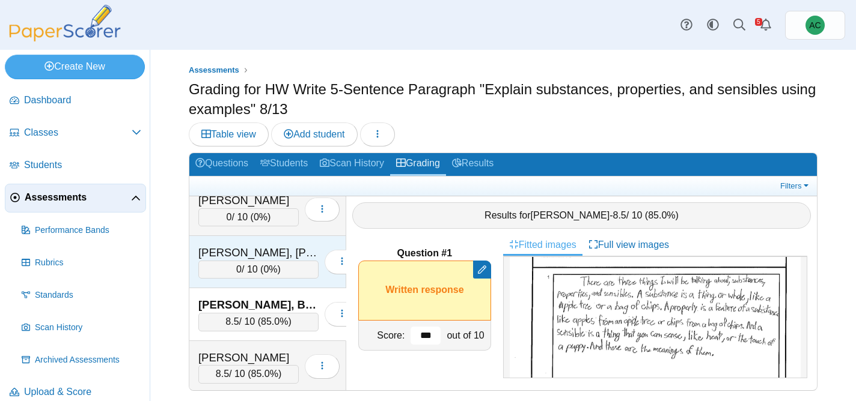
type input "***"
click at [234, 257] on div "Shintaku, Knox" at bounding box center [258, 253] width 120 height 16
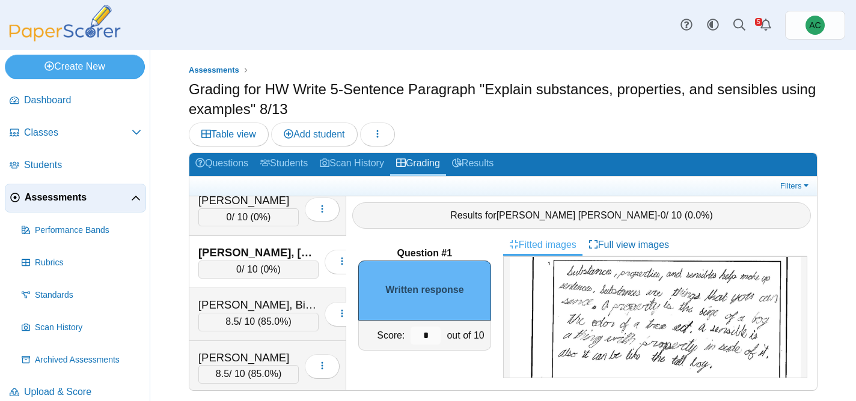
scroll to position [100, 0]
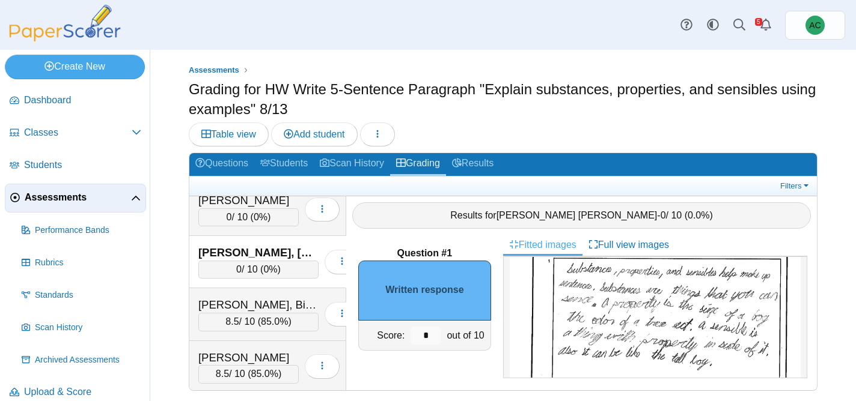
click at [574, 306] on img at bounding box center [655, 368] width 291 height 411
click at [427, 336] on input "*" at bounding box center [425, 336] width 30 height 18
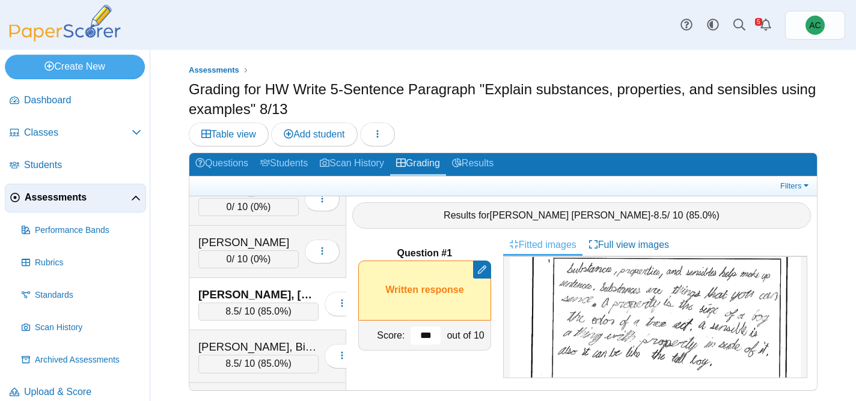
scroll to position [3736, 0]
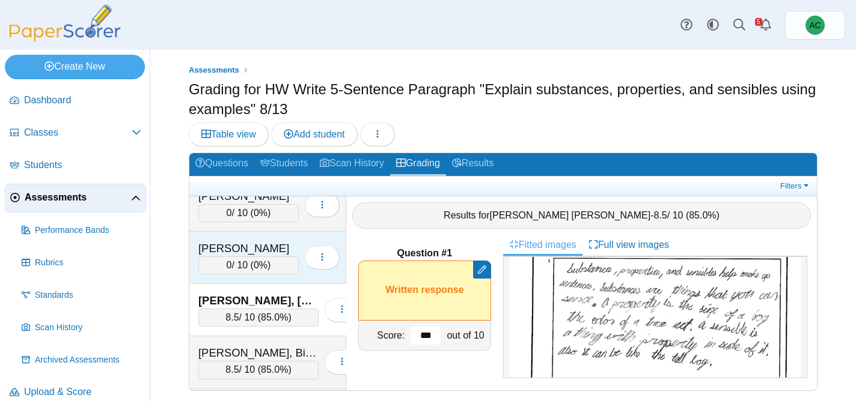
type input "***"
click at [236, 246] on div "Sebestyen, Olivia" at bounding box center [248, 249] width 100 height 16
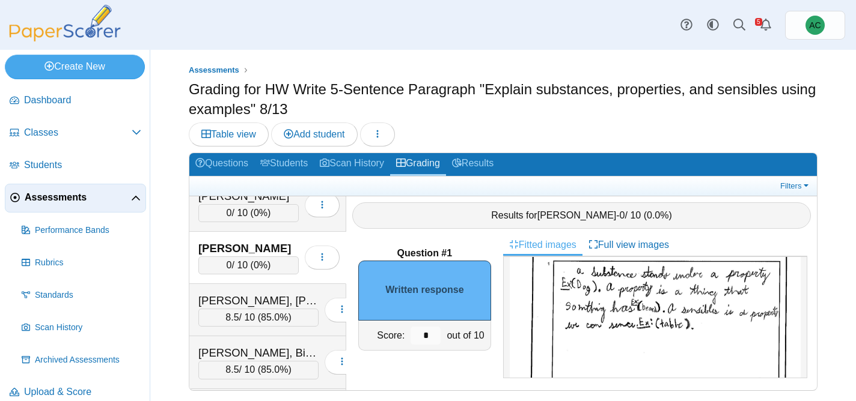
scroll to position [0, 0]
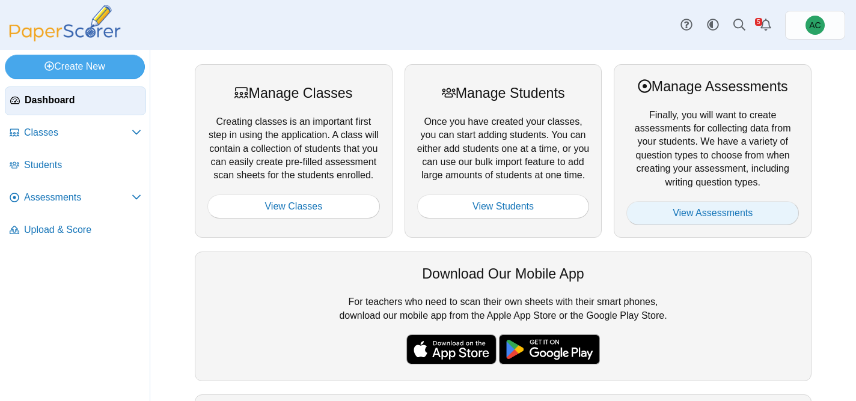
click at [751, 218] on link "View Assessments" at bounding box center [712, 213] width 172 height 24
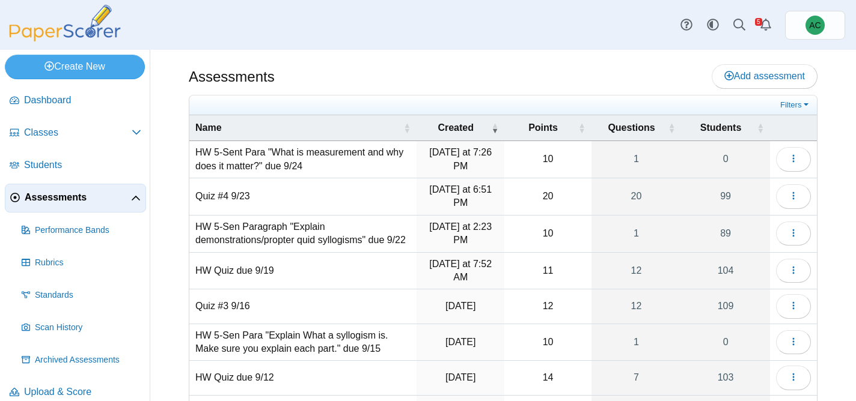
click at [260, 163] on td "HW 5-Sent Para "What is measurement and why does it matter?" due 9/24" at bounding box center [302, 159] width 227 height 37
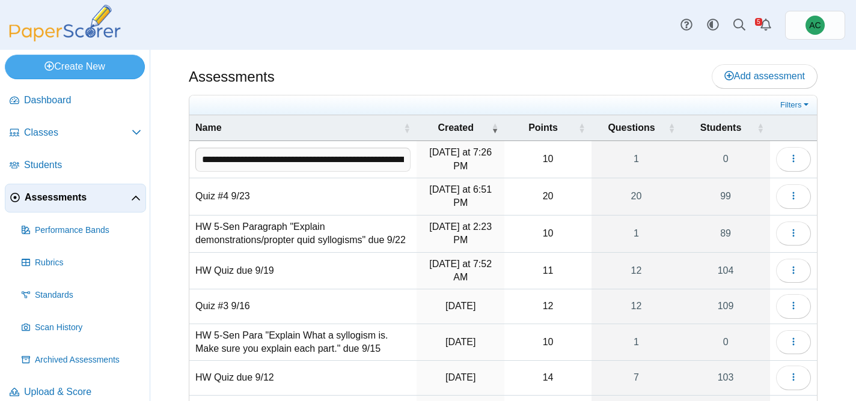
scroll to position [0, 119]
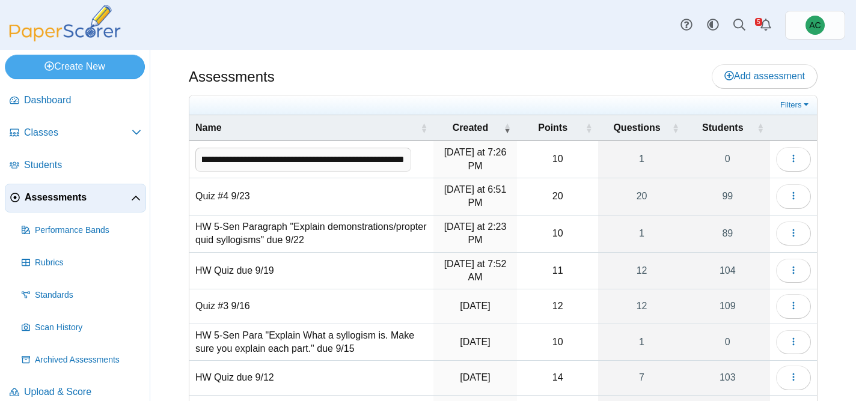
click at [260, 163] on input "**********" at bounding box center [303, 160] width 216 height 24
click at [333, 62] on div "Assessments Add assessment 10 1" at bounding box center [503, 226] width 706 height 352
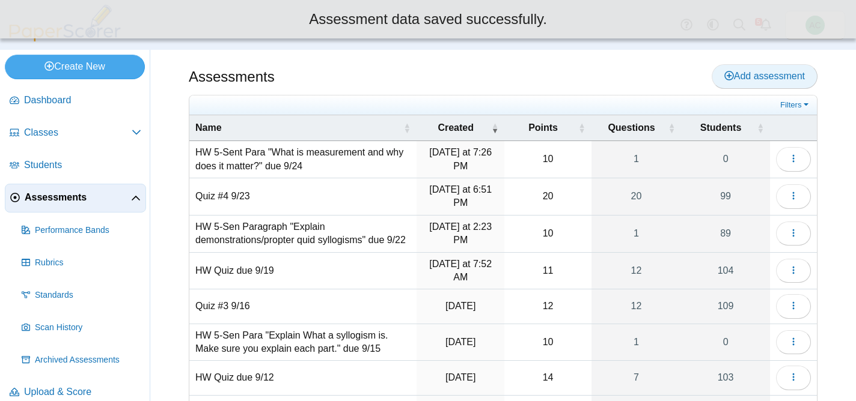
click at [741, 79] on span "Add assessment" at bounding box center [764, 76] width 81 height 10
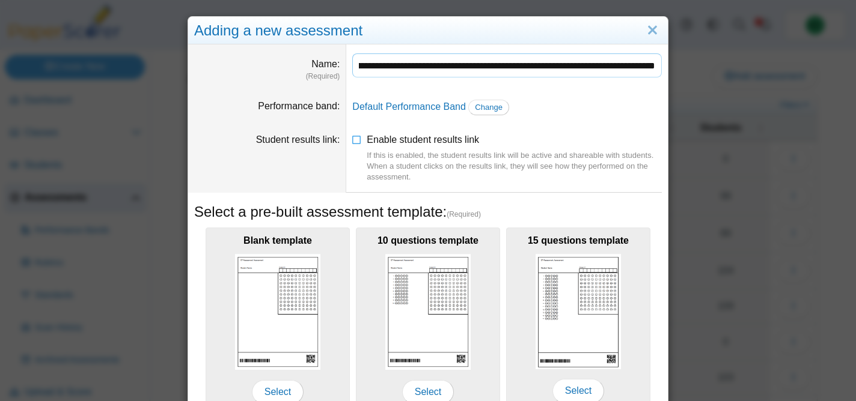
scroll to position [0, 213]
type input "**********"
click at [572, 115] on dd "Default Performance Band Change" at bounding box center [507, 108] width 322 height 34
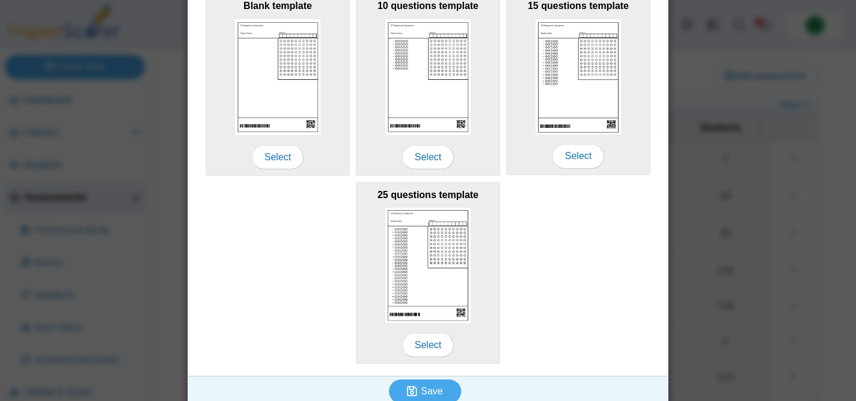
scroll to position [248, 0]
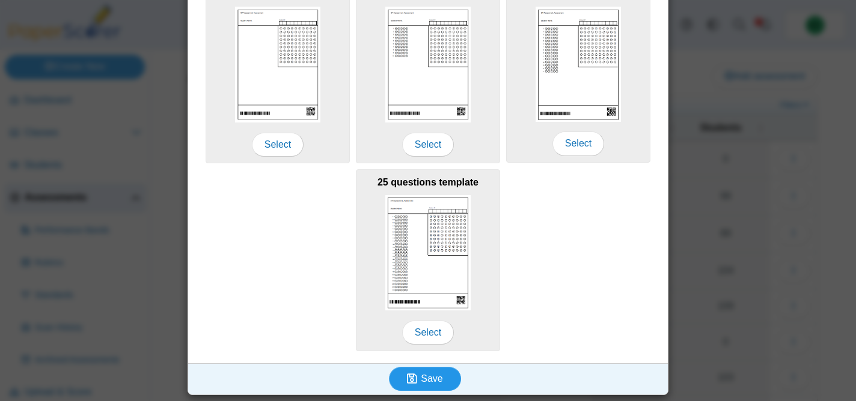
click at [422, 379] on span "Save" at bounding box center [432, 379] width 22 height 10
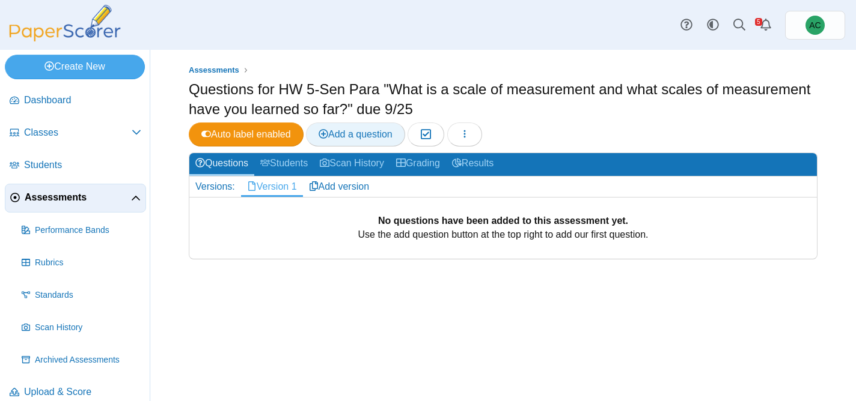
click at [368, 137] on span "Add a question" at bounding box center [356, 134] width 74 height 10
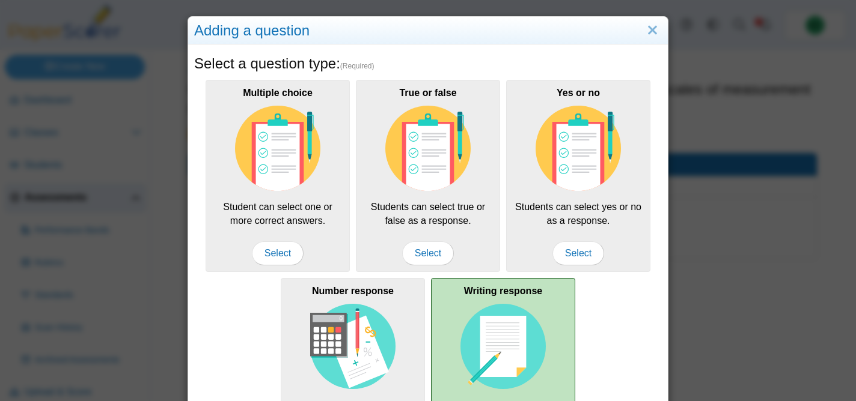
click at [491, 337] on img at bounding box center [502, 346] width 85 height 85
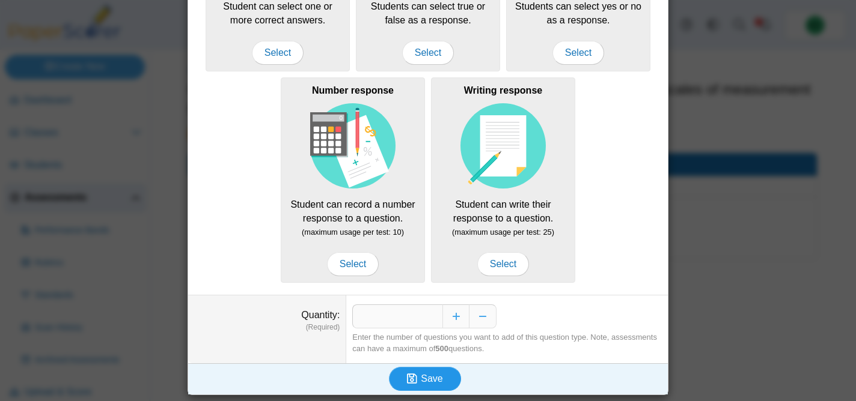
click at [435, 379] on span "Save" at bounding box center [432, 379] width 22 height 10
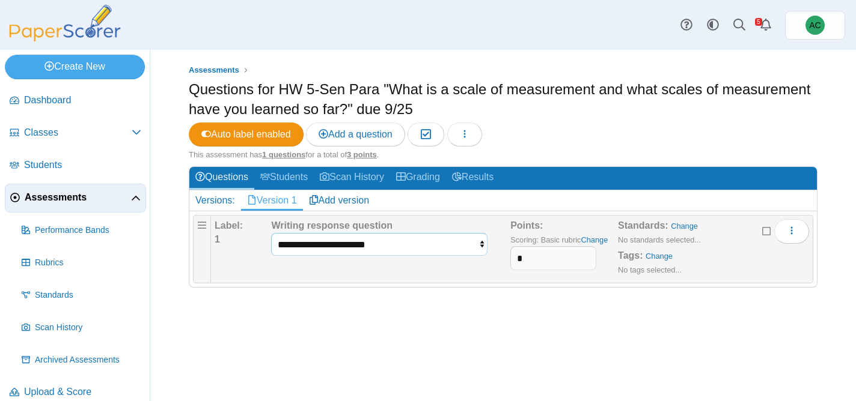
click at [347, 240] on select "**********" at bounding box center [379, 244] width 216 height 23
select select "**********"
click at [271, 233] on select "**********" at bounding box center [379, 244] width 216 height 23
click at [551, 251] on input "*" at bounding box center [553, 258] width 86 height 24
click at [551, 250] on input "*" at bounding box center [553, 258] width 86 height 24
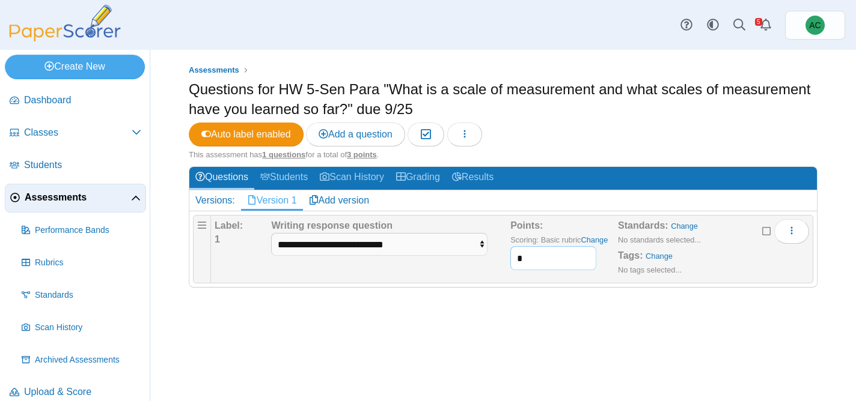
click at [551, 254] on input "*" at bounding box center [553, 258] width 86 height 24
type input "**"
click at [401, 335] on div "Assessments Questions for HW 5-Sen Para "What is a scale of measurement and wha…" at bounding box center [503, 226] width 706 height 352
click at [50, 195] on span "Assessments" at bounding box center [78, 197] width 106 height 13
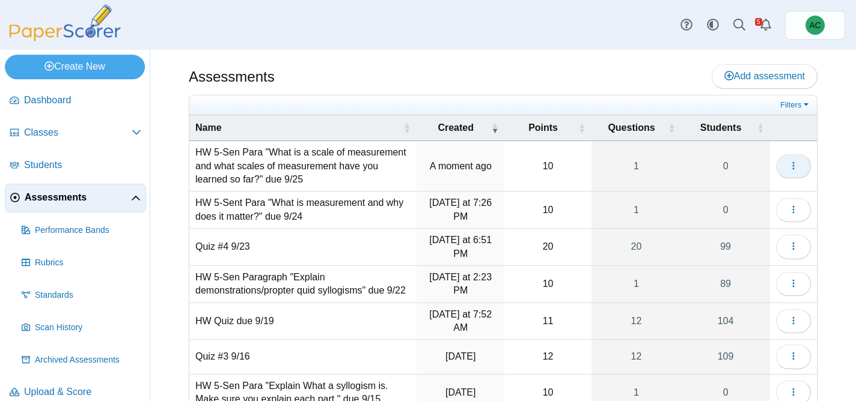
click at [782, 162] on button "button" at bounding box center [793, 166] width 35 height 24
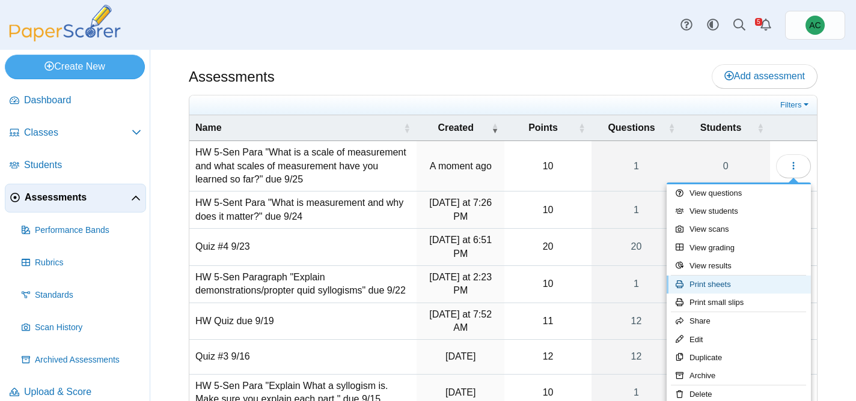
click at [724, 288] on link "Print sheets" at bounding box center [738, 285] width 144 height 18
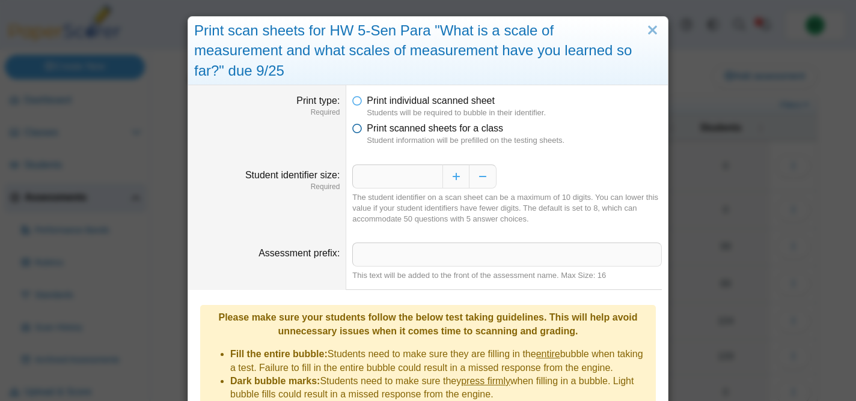
click at [428, 133] on span "Print scanned sheets for a class" at bounding box center [435, 128] width 136 height 10
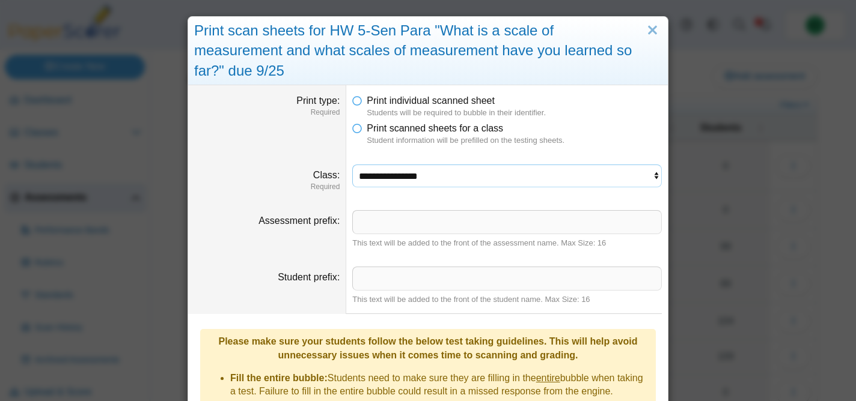
click at [392, 177] on select "**********" at bounding box center [507, 176] width 310 height 23
click at [352, 165] on select "**********" at bounding box center [507, 176] width 310 height 23
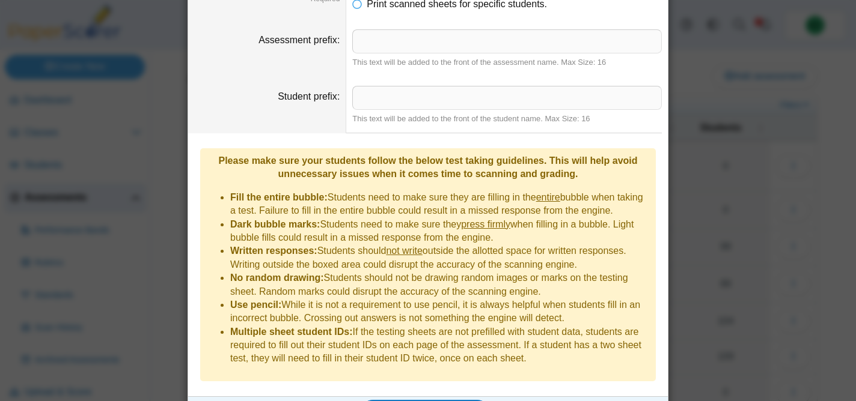
scroll to position [246, 0]
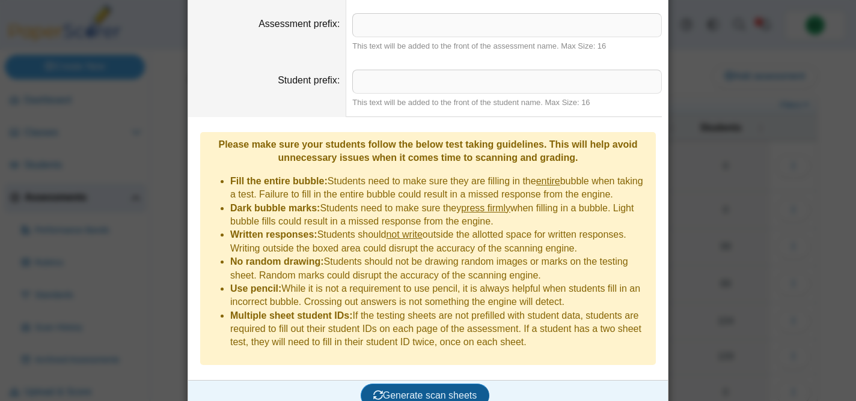
click at [433, 389] on button "Generate scan sheets" at bounding box center [425, 396] width 129 height 24
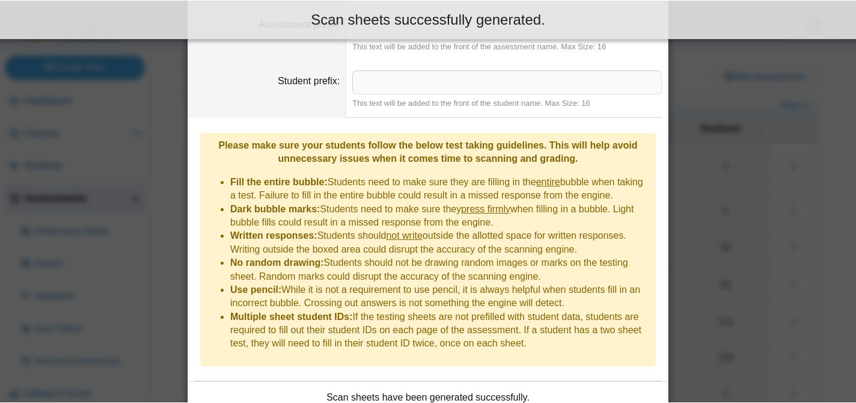
scroll to position [343, 0]
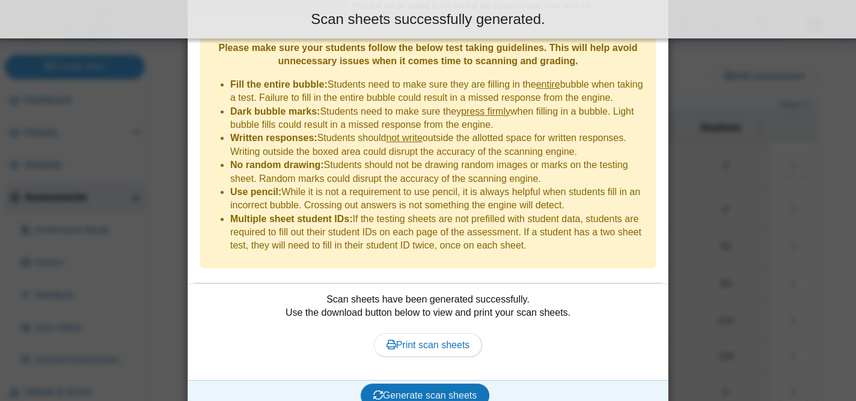
click at [393, 345] on div "Scan sheets have been generated successfully. Use the download button below to …" at bounding box center [428, 332] width 468 height 78
click at [392, 340] on icon at bounding box center [391, 345] width 10 height 10
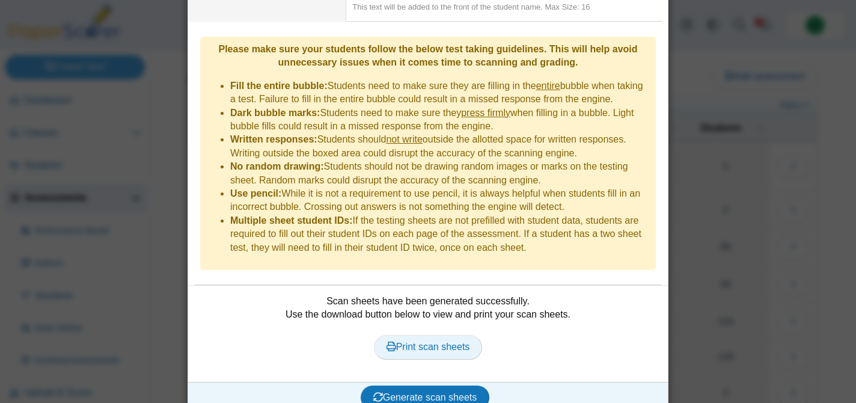
scroll to position [0, 0]
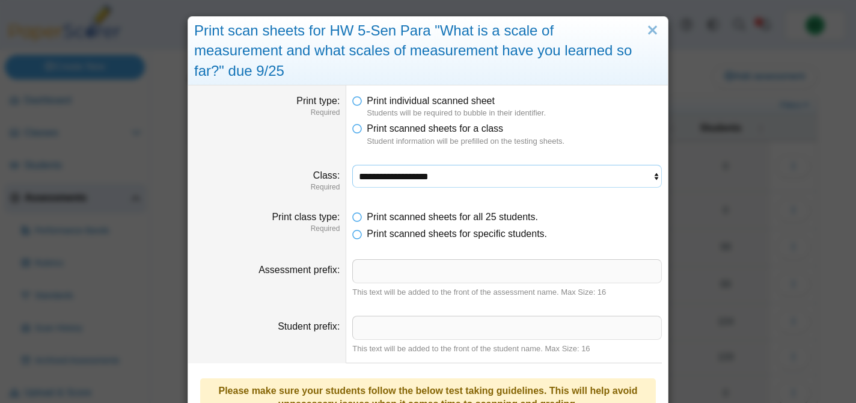
click at [411, 171] on select "**********" at bounding box center [507, 176] width 310 height 23
select select "**********"
click at [352, 165] on select "**********" at bounding box center [507, 176] width 310 height 23
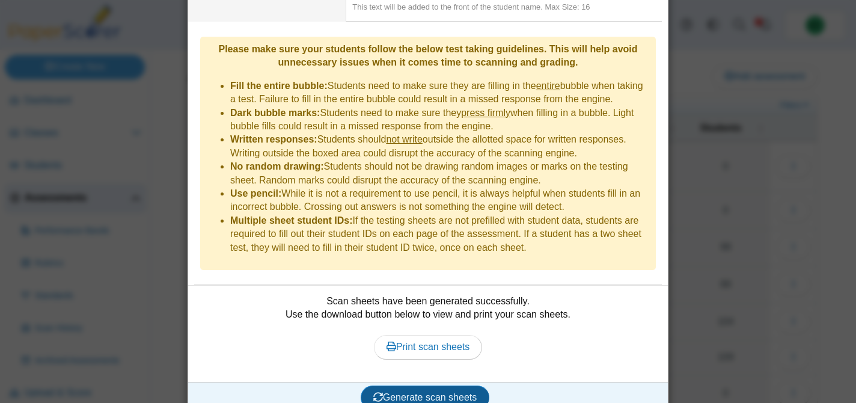
click at [413, 387] on button "Generate scan sheets" at bounding box center [425, 397] width 129 height 24
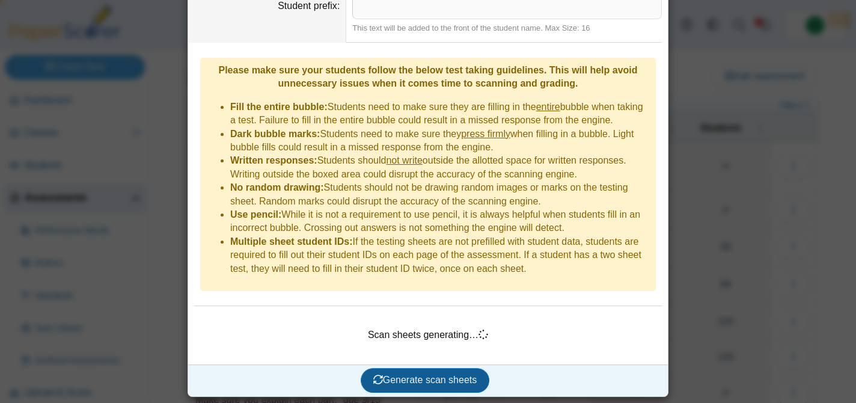
scroll to position [303, 0]
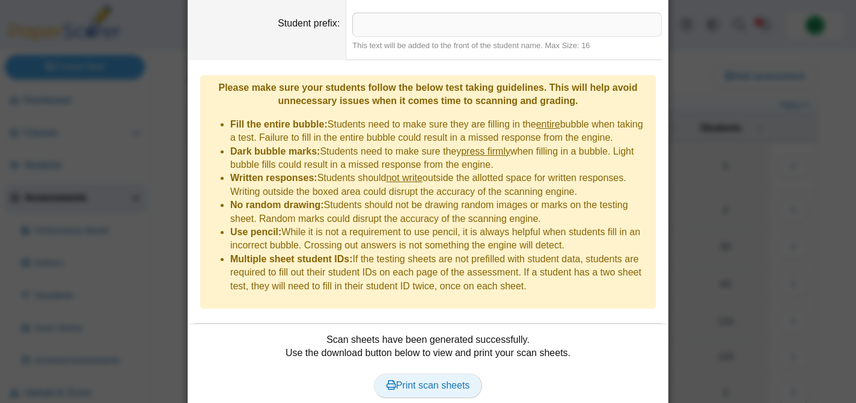
click at [430, 380] on span "Print scan sheets" at bounding box center [428, 385] width 84 height 10
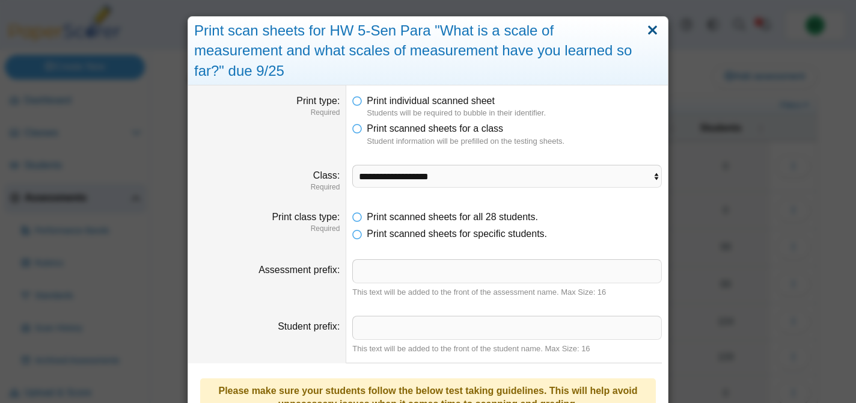
click at [656, 27] on link "Close" at bounding box center [652, 30] width 19 height 20
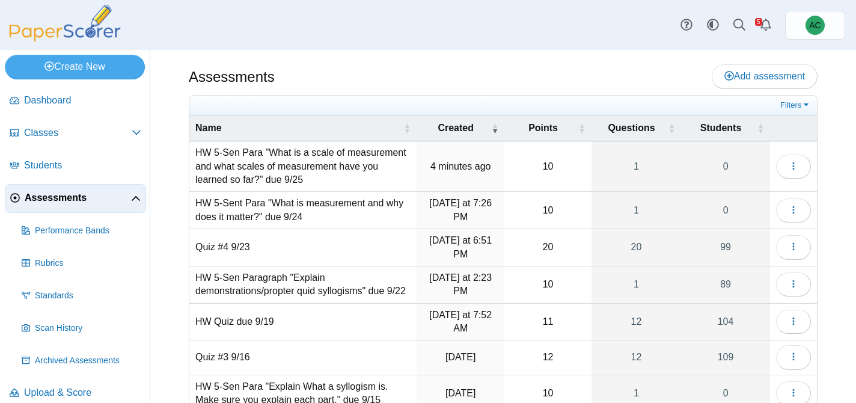
click at [288, 172] on td "HW 5-Sen Para "What is a scale of measurement and what scales of measurement ha…" at bounding box center [302, 166] width 227 height 50
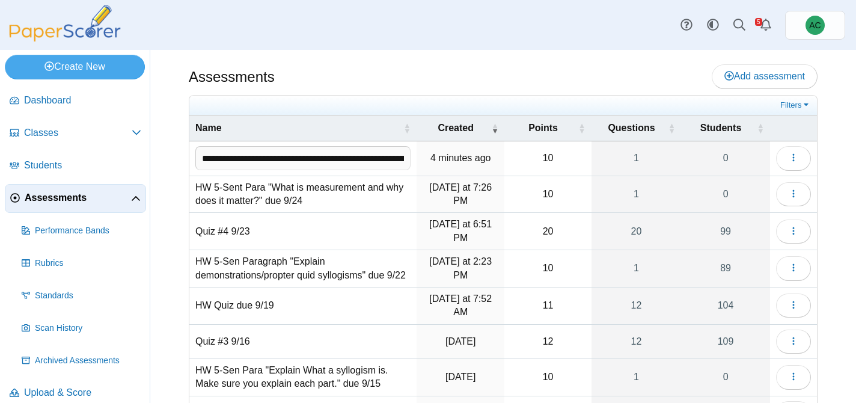
scroll to position [0, 307]
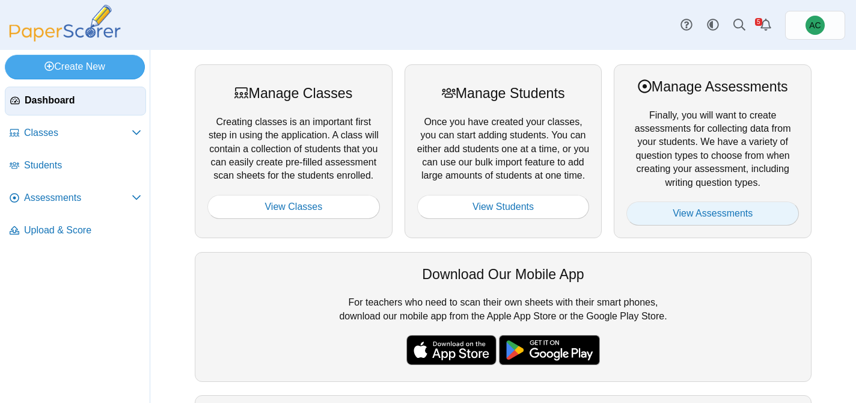
click at [692, 210] on link "View Assessments" at bounding box center [712, 213] width 172 height 24
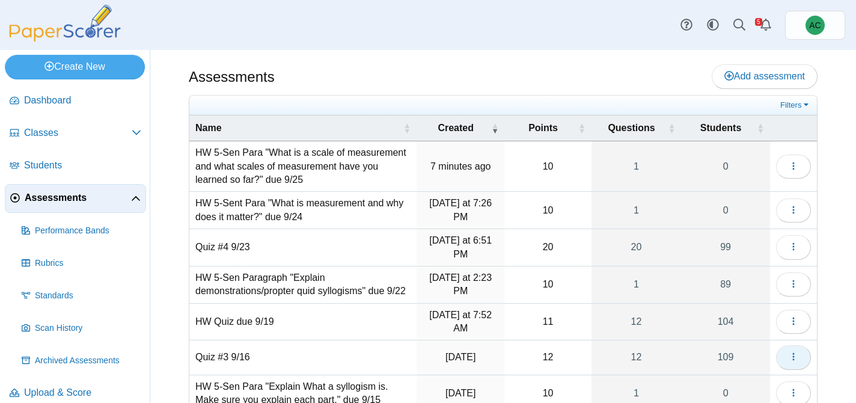
click at [793, 361] on use "button" at bounding box center [793, 357] width 2 height 8
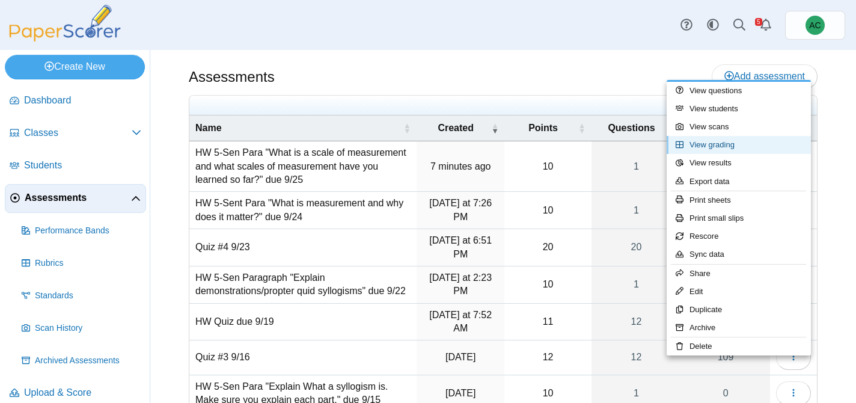
click at [720, 146] on link "View grading" at bounding box center [738, 145] width 144 height 18
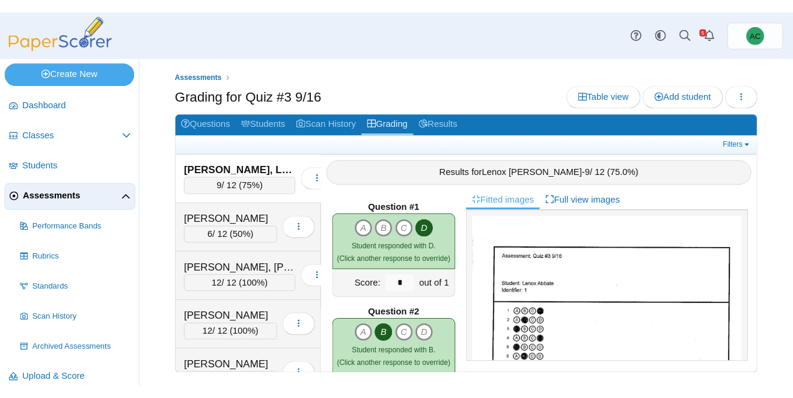
scroll to position [1733, 0]
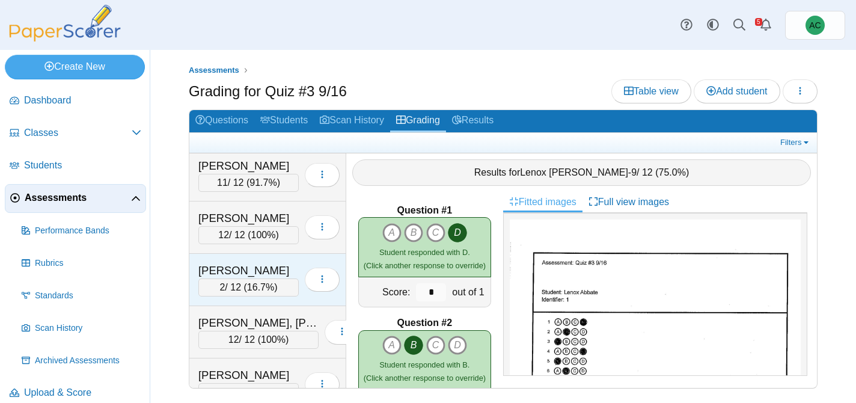
click at [225, 274] on div "[PERSON_NAME]" at bounding box center [248, 271] width 100 height 16
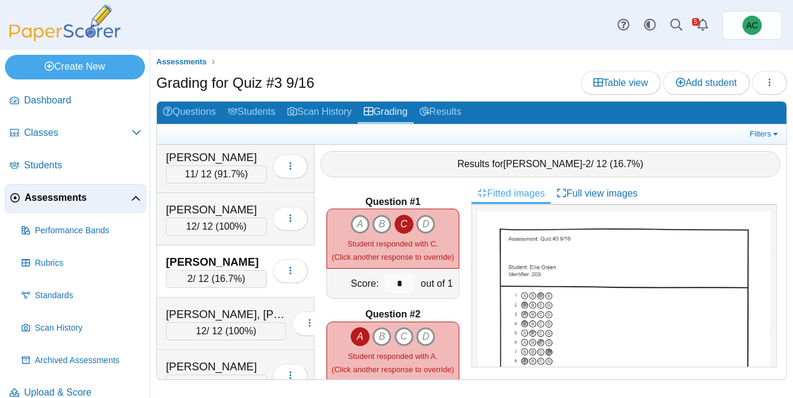
click at [479, 79] on div "Grading for Quiz #3 9/16 Table view Add student Loading…" at bounding box center [471, 84] width 630 height 27
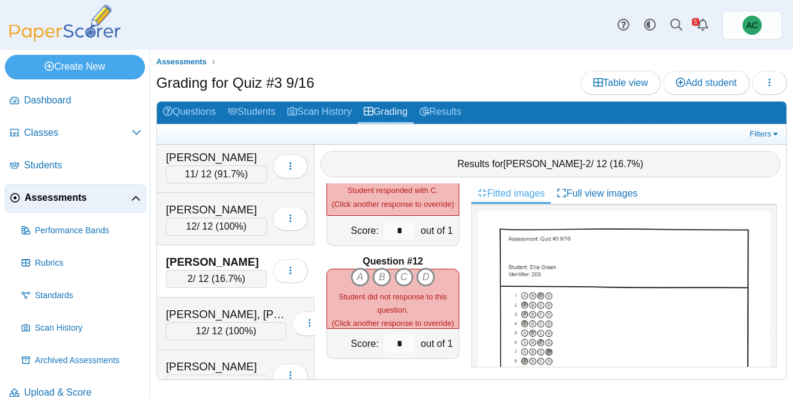
scroll to position [406, 0]
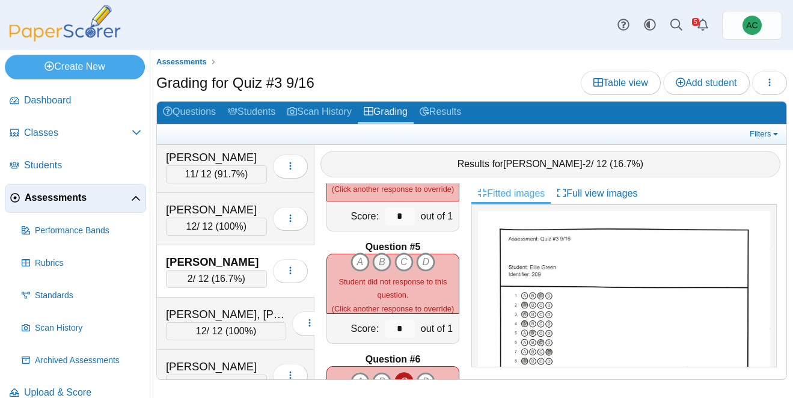
click at [383, 259] on icon "B" at bounding box center [381, 261] width 19 height 19
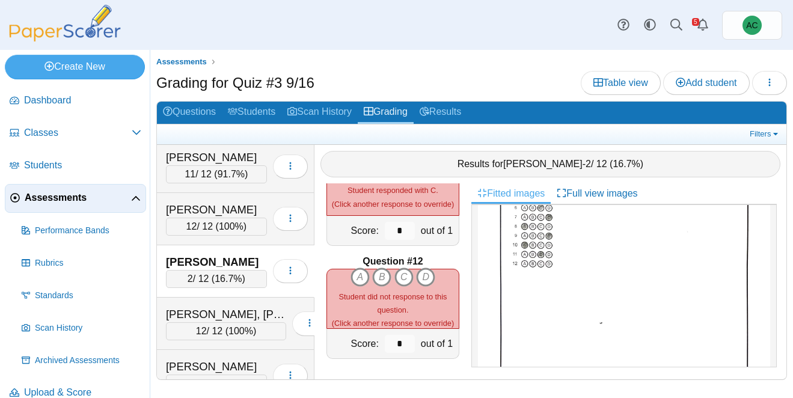
scroll to position [138, 0]
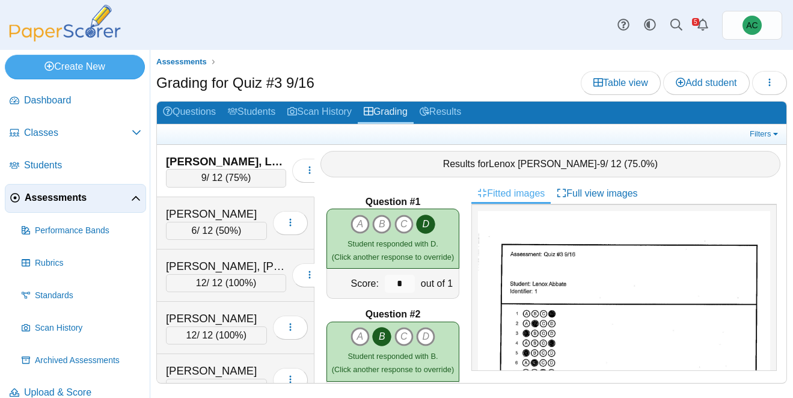
scroll to position [1731, 0]
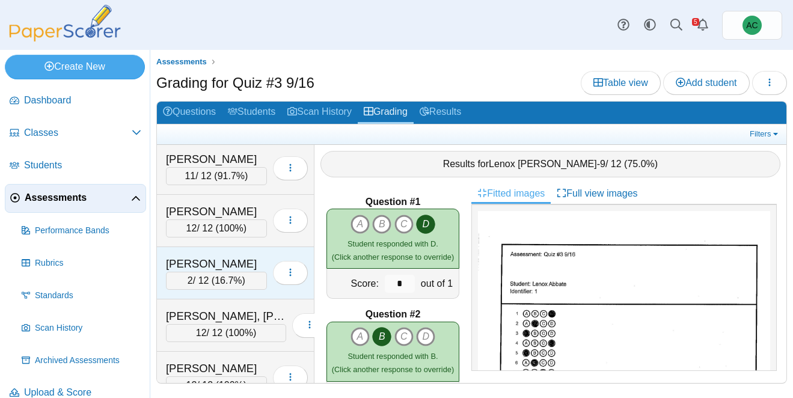
click at [195, 260] on div "[PERSON_NAME]" at bounding box center [216, 264] width 101 height 16
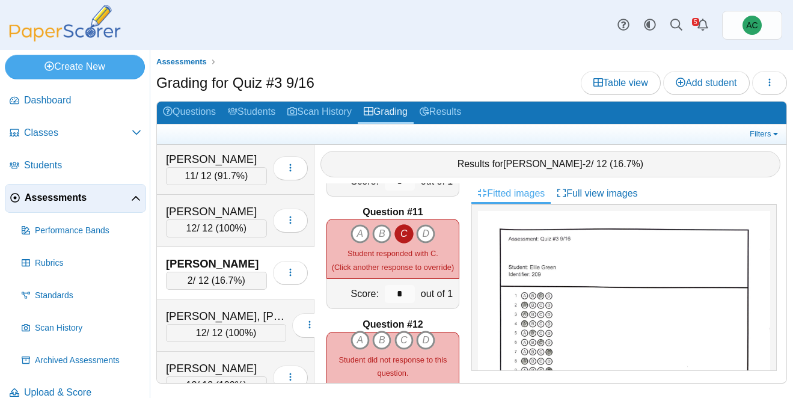
scroll to position [1176, 0]
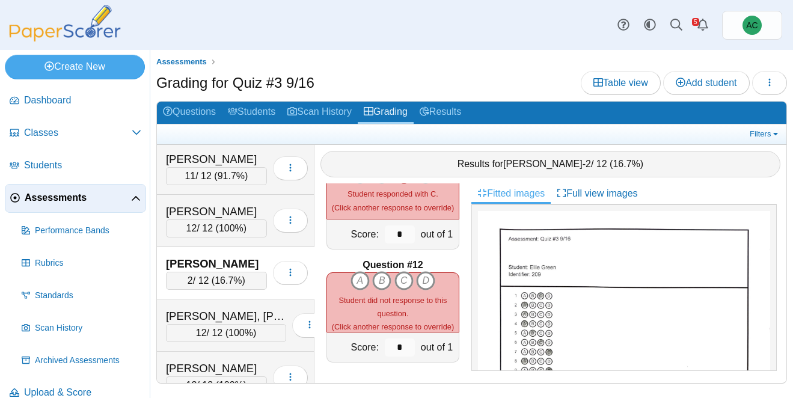
click at [34, 199] on span "Assessments" at bounding box center [78, 197] width 106 height 13
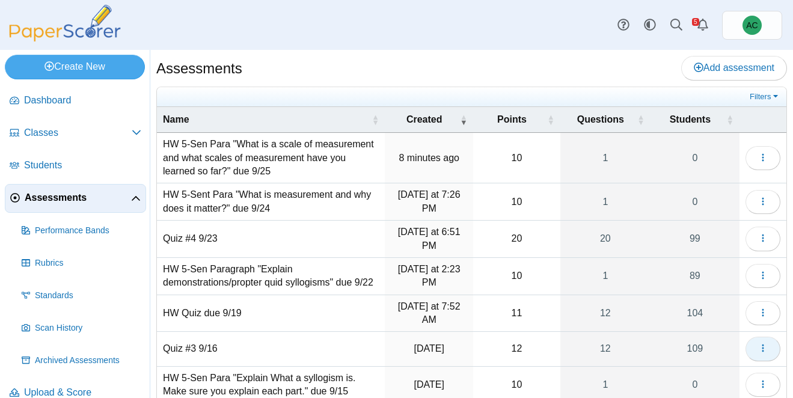
click at [762, 355] on button "button" at bounding box center [762, 349] width 35 height 24
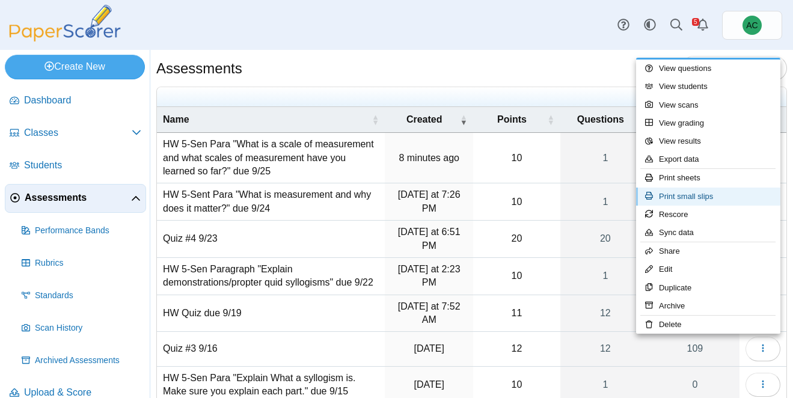
click at [694, 193] on link "Print small slips" at bounding box center [708, 197] width 144 height 18
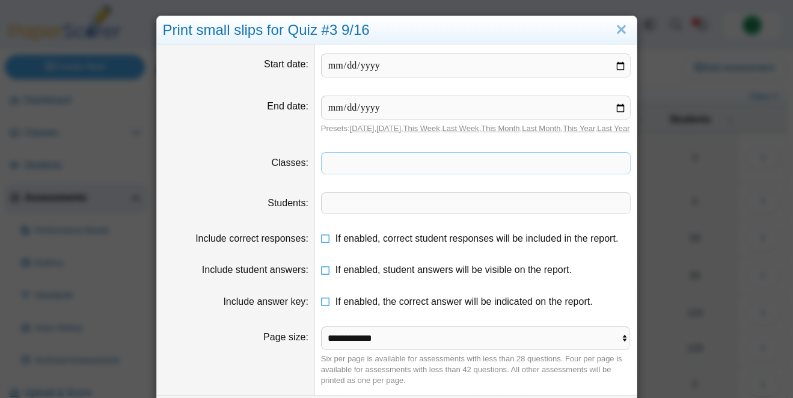
click at [340, 173] on span at bounding box center [476, 163] width 308 height 20
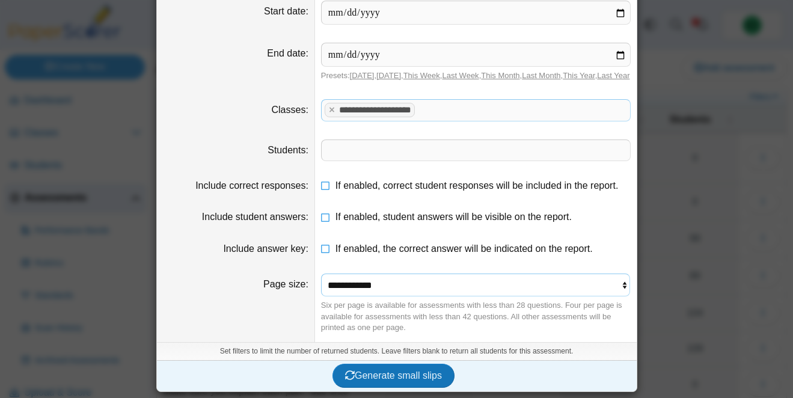
click at [346, 288] on select "**********" at bounding box center [476, 284] width 310 height 23
select select "**********"
click at [321, 273] on select "**********" at bounding box center [476, 284] width 310 height 23
click at [403, 374] on span "Generate small slips" at bounding box center [393, 375] width 97 height 10
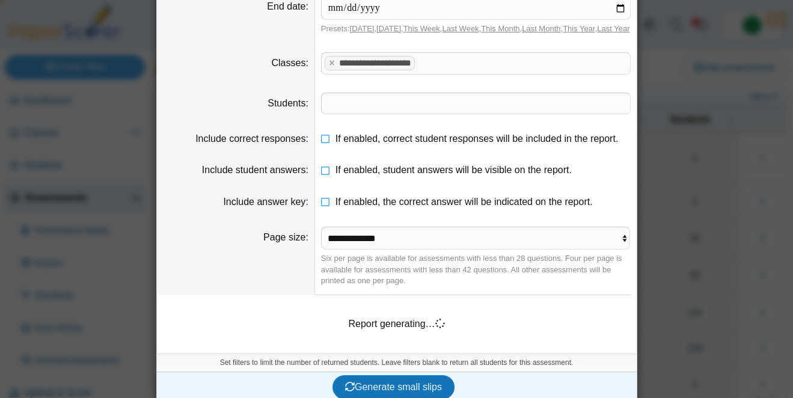
scroll to position [123, 0]
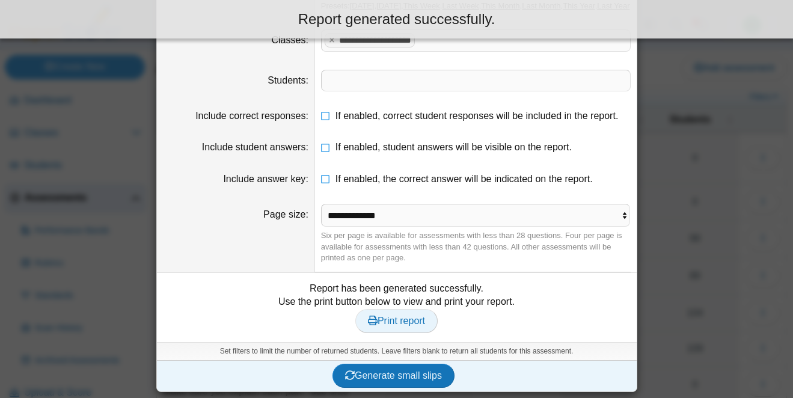
click at [398, 326] on span "Print report" at bounding box center [396, 321] width 57 height 10
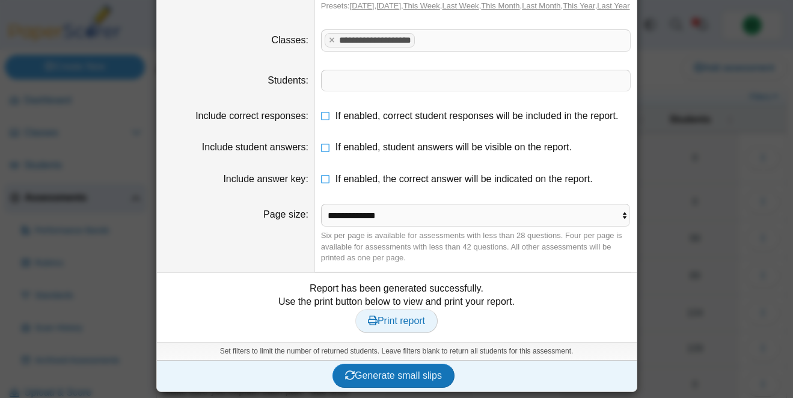
scroll to position [0, 0]
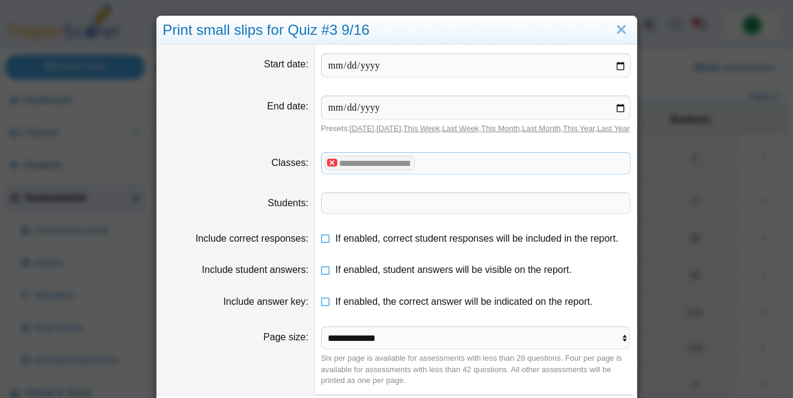
click at [332, 166] on x "remove tag" at bounding box center [332, 163] width 10 height 8
click at [332, 173] on span at bounding box center [476, 163] width 308 height 20
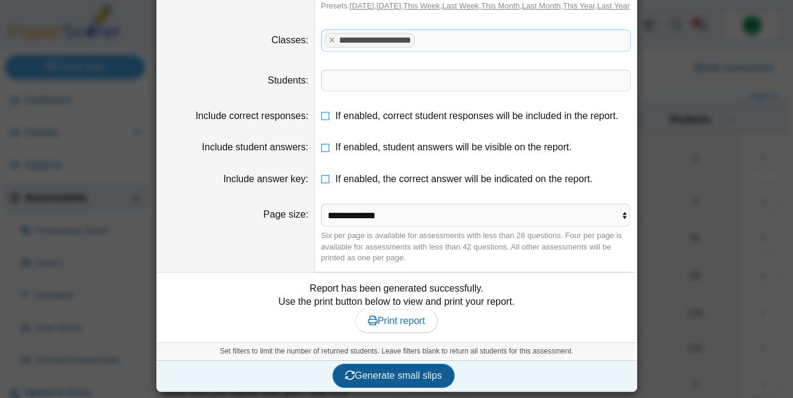
click at [361, 380] on span "Generate small slips" at bounding box center [393, 375] width 97 height 10
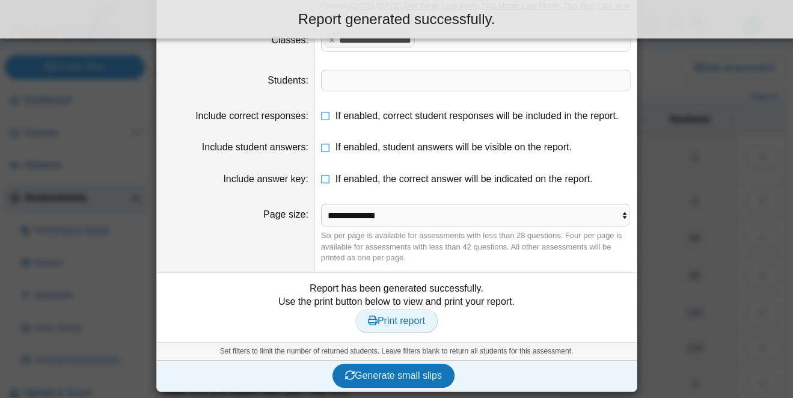
click at [399, 326] on span "Print report" at bounding box center [396, 321] width 57 height 10
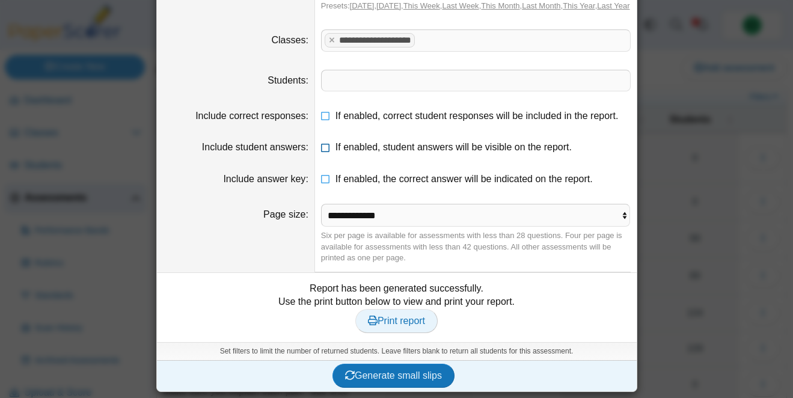
scroll to position [0, 0]
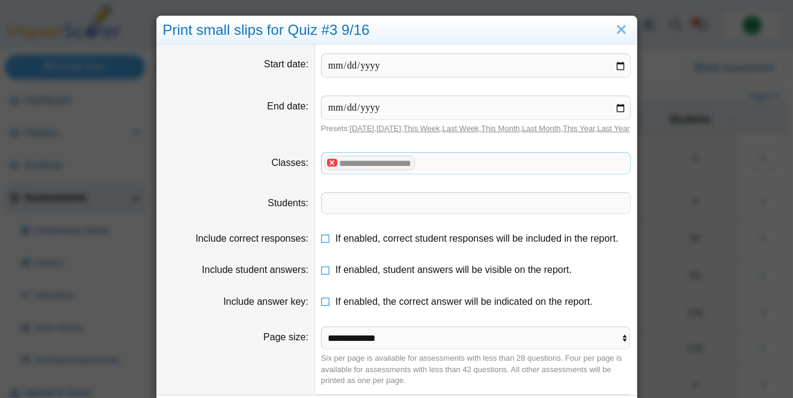
click at [329, 166] on x "remove tag" at bounding box center [332, 163] width 10 height 8
click at [341, 173] on span at bounding box center [476, 163] width 308 height 20
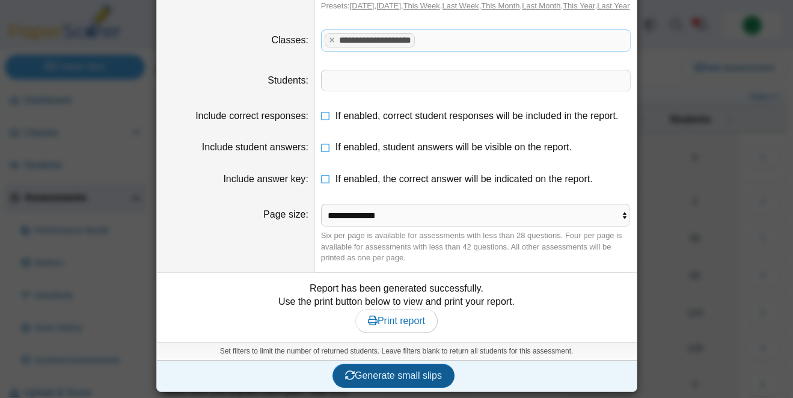
click at [378, 373] on span "Generate small slips" at bounding box center [393, 375] width 97 height 10
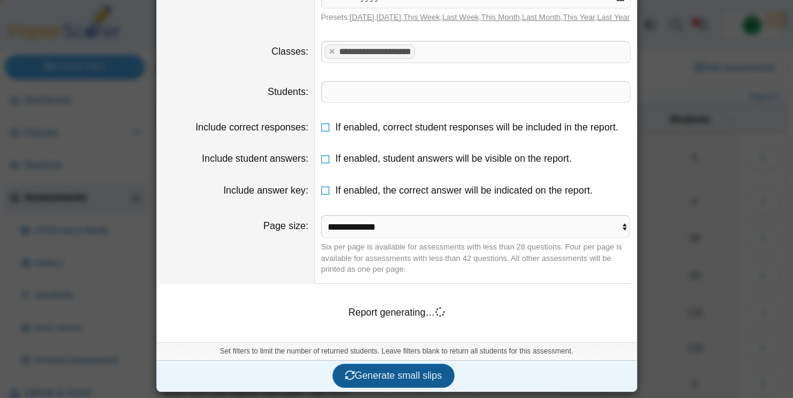
scroll to position [123, 0]
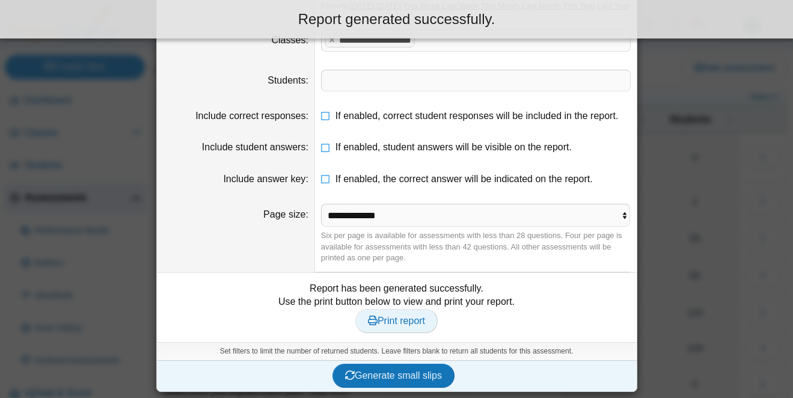
click at [391, 322] on link "Print report" at bounding box center [396, 321] width 82 height 24
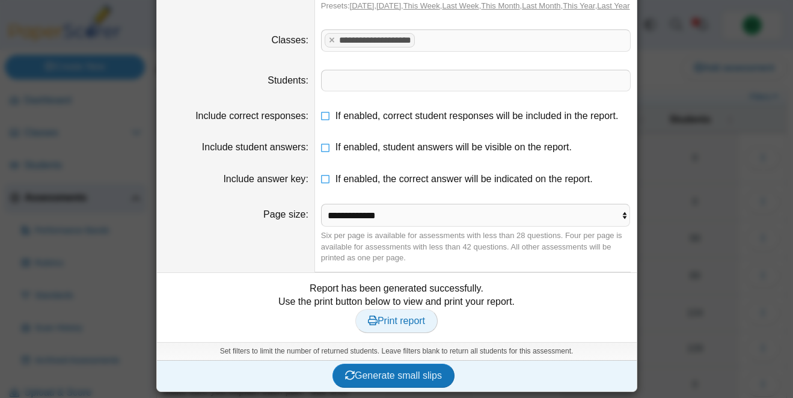
scroll to position [0, 0]
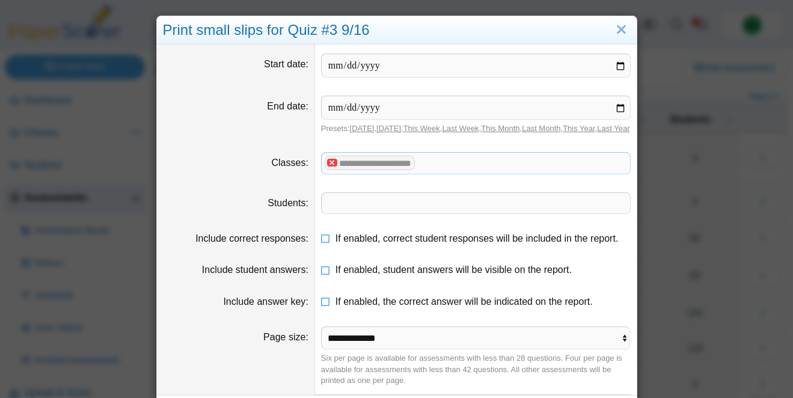
click at [335, 166] on x "remove tag" at bounding box center [332, 163] width 10 height 8
click at [335, 173] on span at bounding box center [476, 163] width 308 height 20
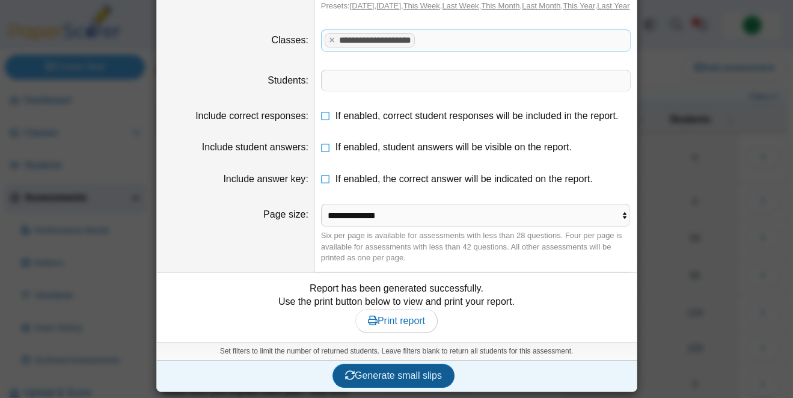
click at [377, 370] on span "Generate small slips" at bounding box center [393, 375] width 97 height 10
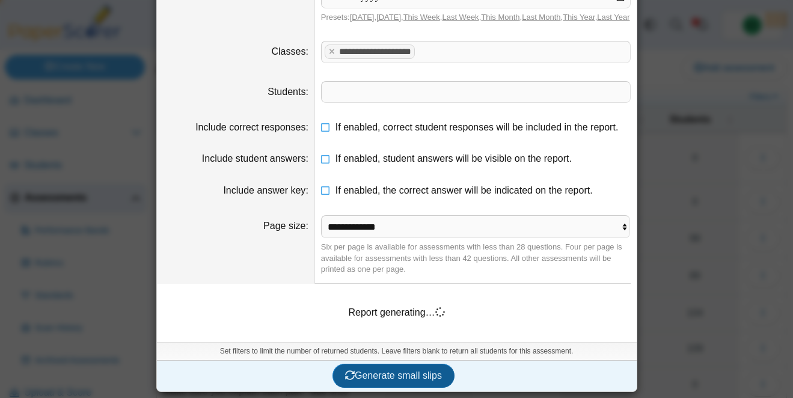
scroll to position [123, 0]
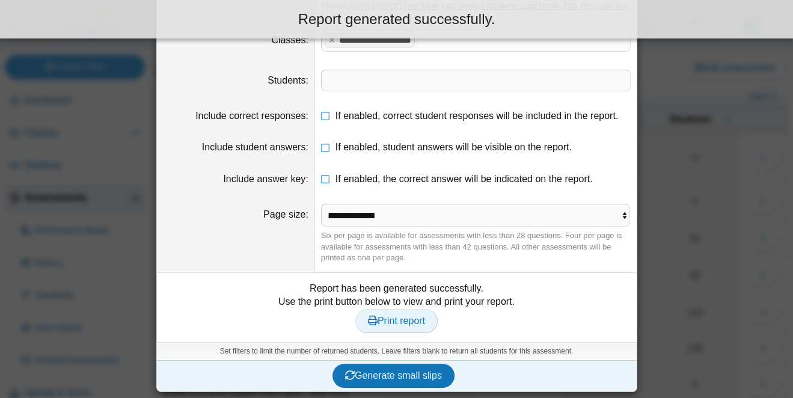
click at [389, 326] on span "Print report" at bounding box center [396, 321] width 57 height 10
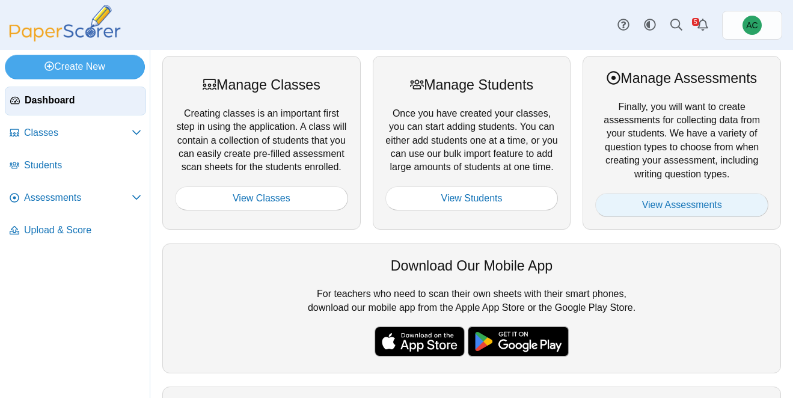
click at [695, 203] on link "View Assessments" at bounding box center [681, 205] width 173 height 24
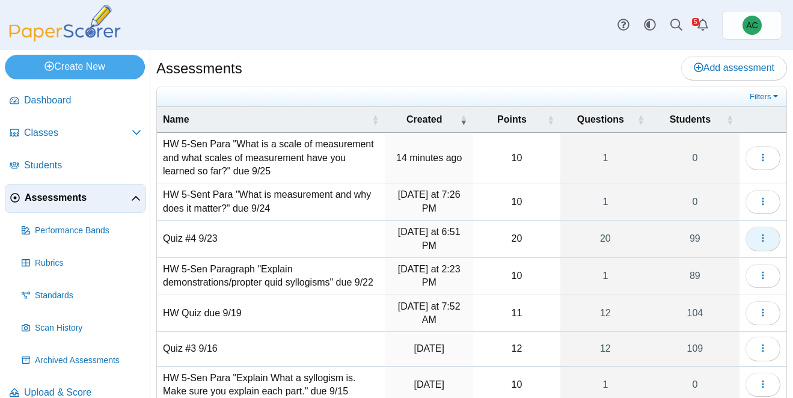
click at [754, 239] on button "button" at bounding box center [762, 239] width 35 height 24
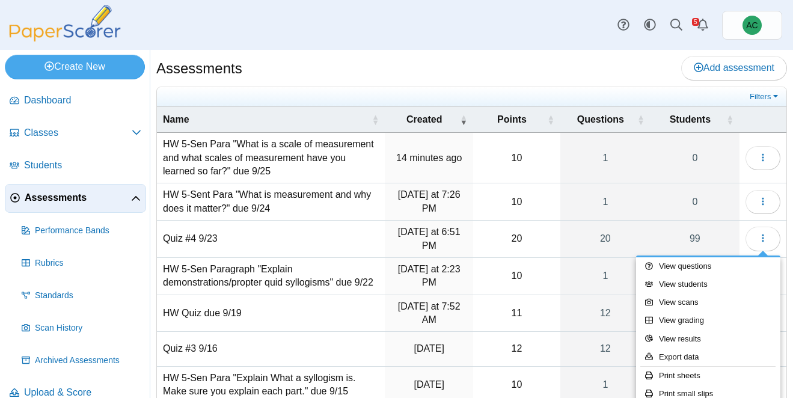
click at [631, 69] on div "Assessments Add assessment" at bounding box center [471, 69] width 630 height 27
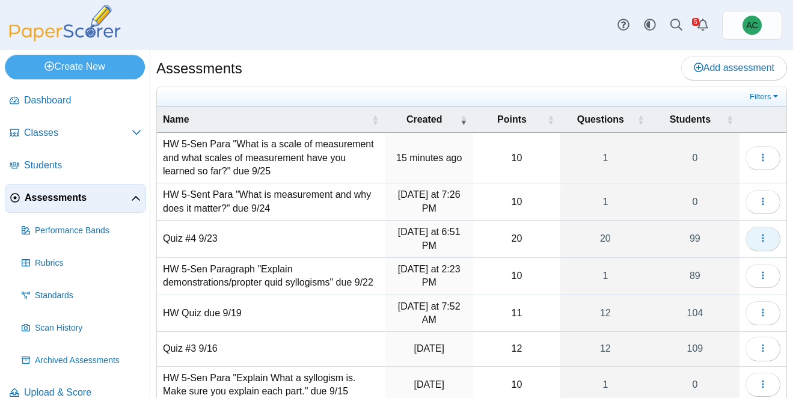
click at [761, 229] on button "button" at bounding box center [762, 239] width 35 height 24
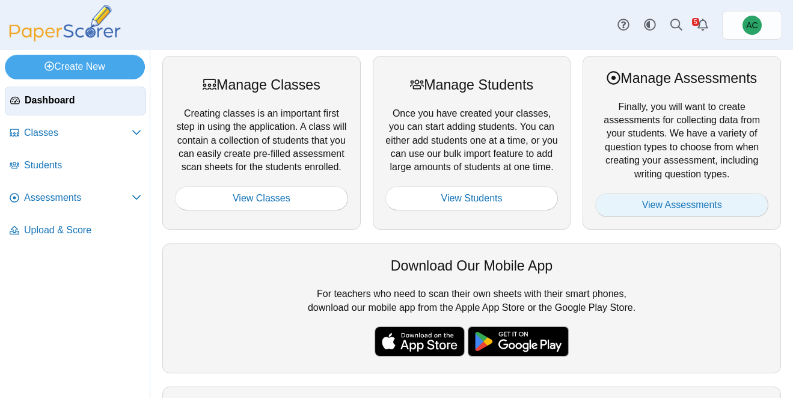
click at [617, 200] on link "View Assessments" at bounding box center [681, 205] width 173 height 24
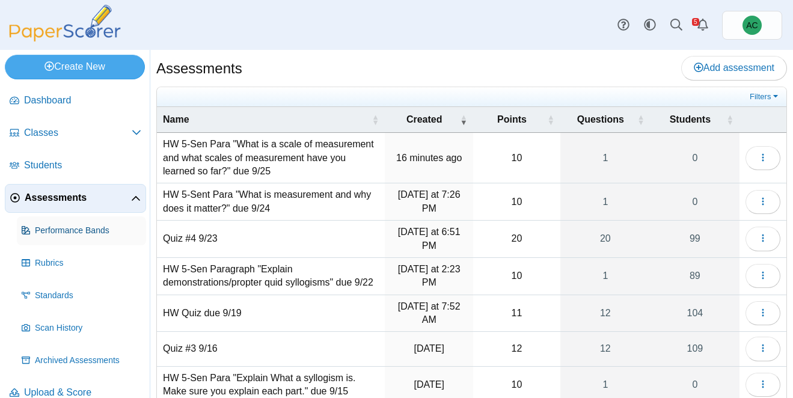
click at [82, 232] on span "Performance Bands" at bounding box center [88, 231] width 106 height 12
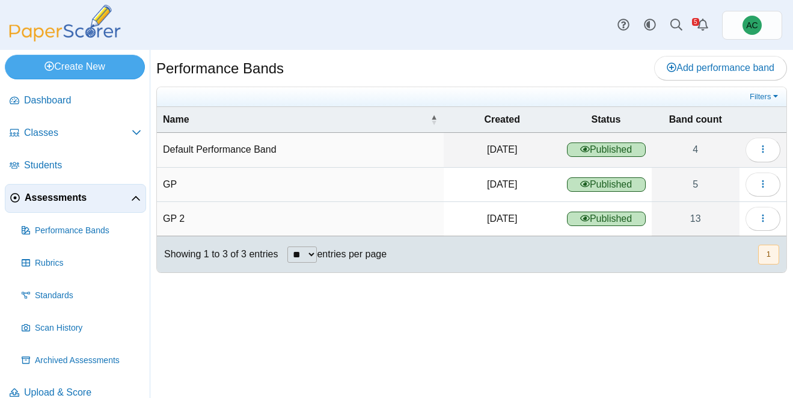
click at [784, 216] on td "Loading…" at bounding box center [762, 219] width 47 height 34
click at [768, 216] on button "button" at bounding box center [762, 219] width 35 height 24
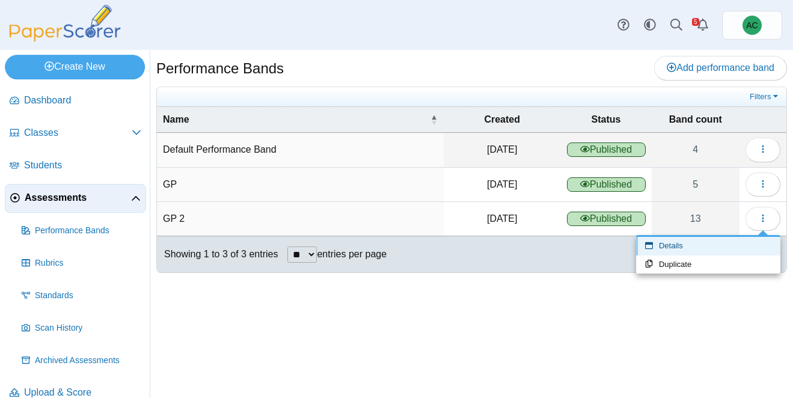
click at [686, 249] on link "Details" at bounding box center [708, 246] width 144 height 18
